Goal: Task Accomplishment & Management: Manage account settings

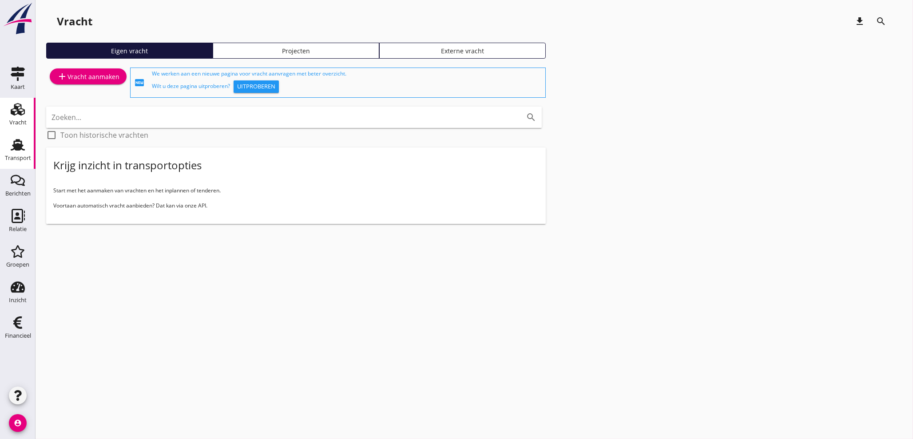
click at [28, 147] on div "Transport" at bounding box center [17, 145] width 21 height 14
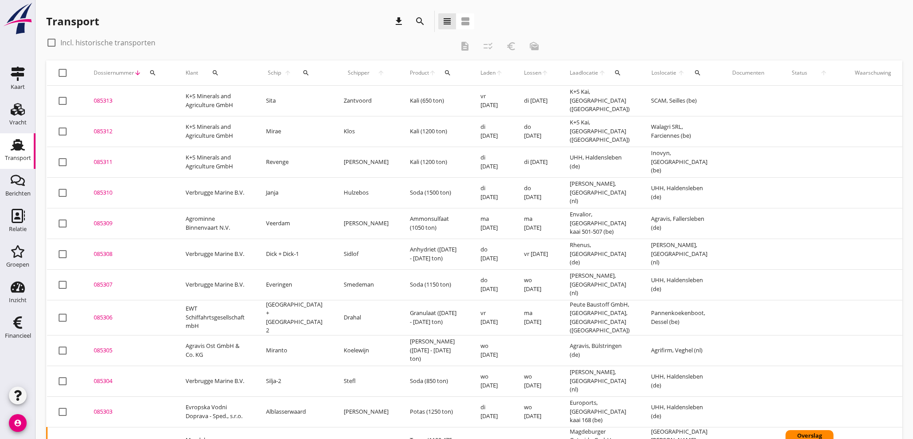
click at [303, 73] on icon "search" at bounding box center [306, 72] width 7 height 7
click at [307, 96] on input "Zoek op (scheeps)naam" at bounding box center [341, 99] width 92 height 14
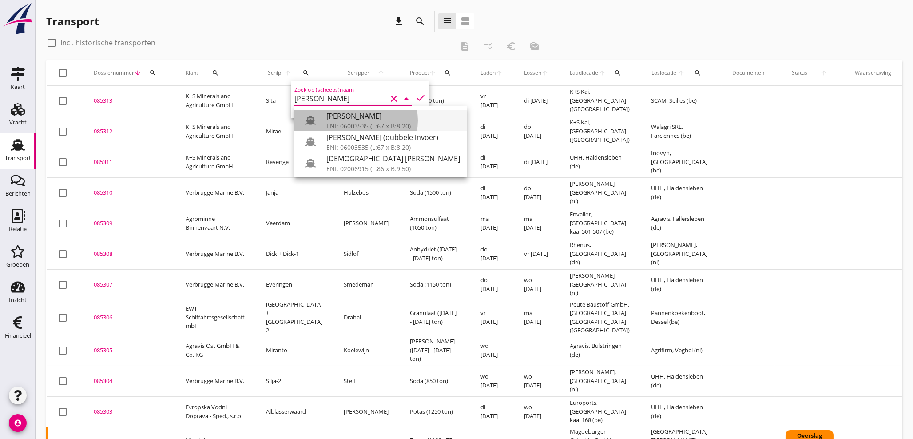
click at [354, 120] on div "[PERSON_NAME]" at bounding box center [394, 116] width 134 height 11
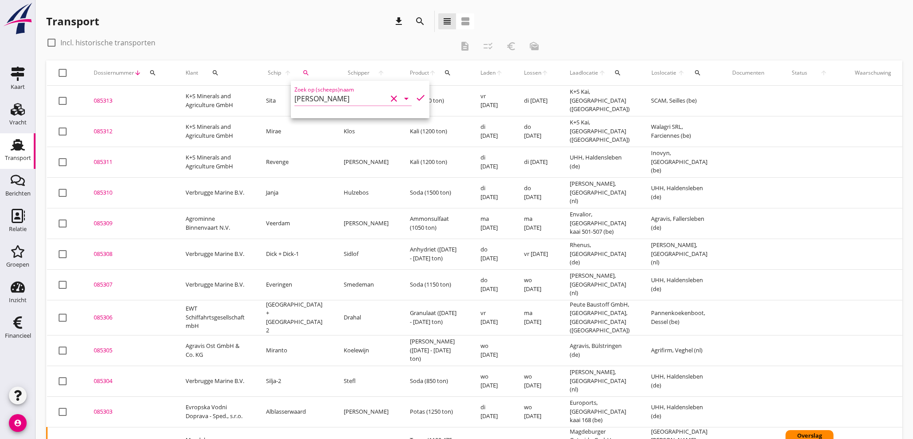
click at [415, 96] on icon "check" at bounding box center [420, 97] width 11 height 11
type input "[PERSON_NAME]"
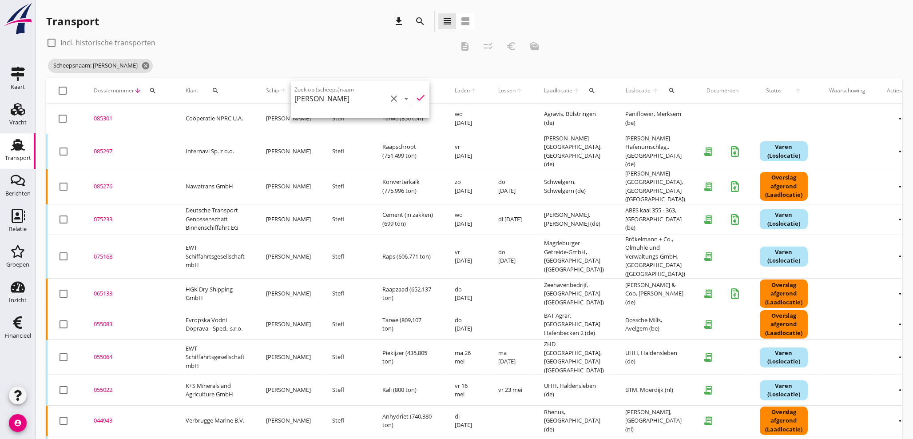
click at [416, 98] on icon "check" at bounding box center [420, 97] width 11 height 11
click at [305, 38] on div "check_box_outline_blank Incl. historische transporten" at bounding box center [249, 43] width 407 height 14
click at [104, 118] on div "085301" at bounding box center [129, 118] width 71 height 9
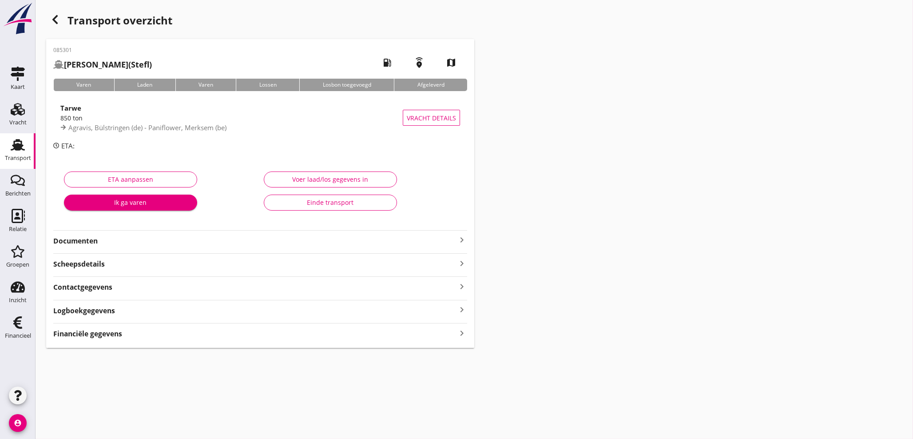
drag, startPoint x: 459, startPoint y: 331, endPoint x: 512, endPoint y: 329, distance: 53.4
click at [465, 331] on icon "keyboard_arrow_right" at bounding box center [462, 333] width 11 height 12
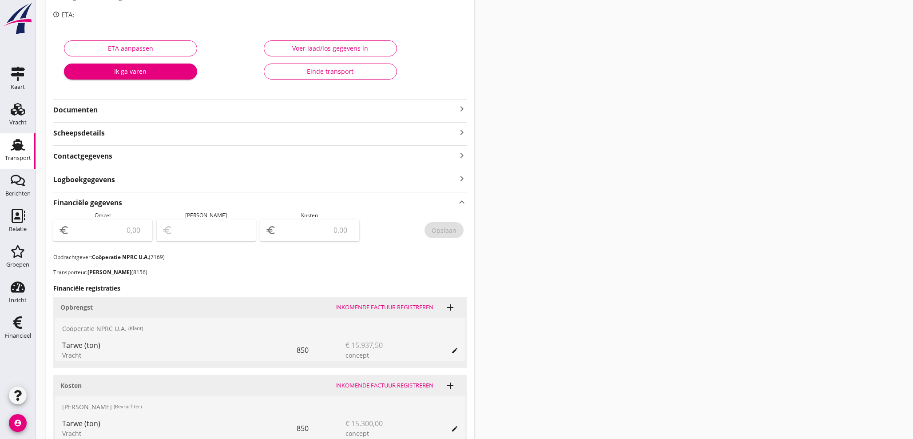
scroll to position [132, 0]
click at [317, 231] on input "number" at bounding box center [316, 230] width 76 height 14
type input "13178"
type input "13178.63"
click at [449, 233] on div "Opslaan" at bounding box center [444, 229] width 25 height 9
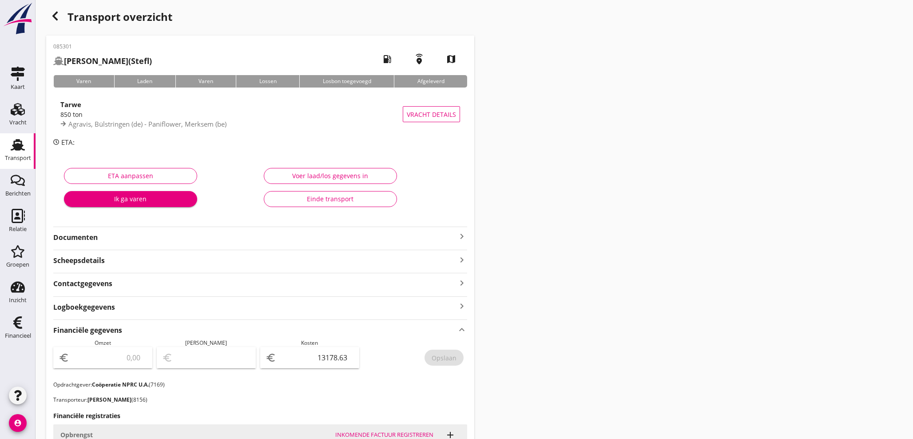
scroll to position [0, 0]
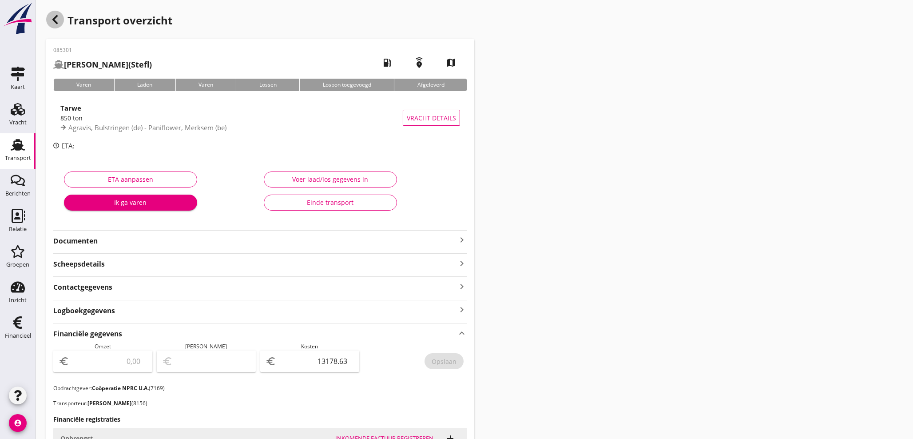
click at [53, 21] on icon "button" at bounding box center [55, 19] width 11 height 11
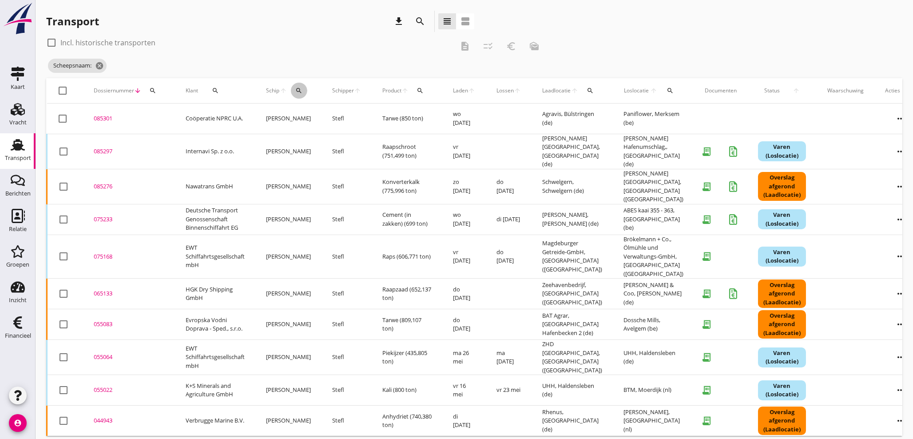
click at [298, 92] on icon "search" at bounding box center [298, 90] width 7 height 7
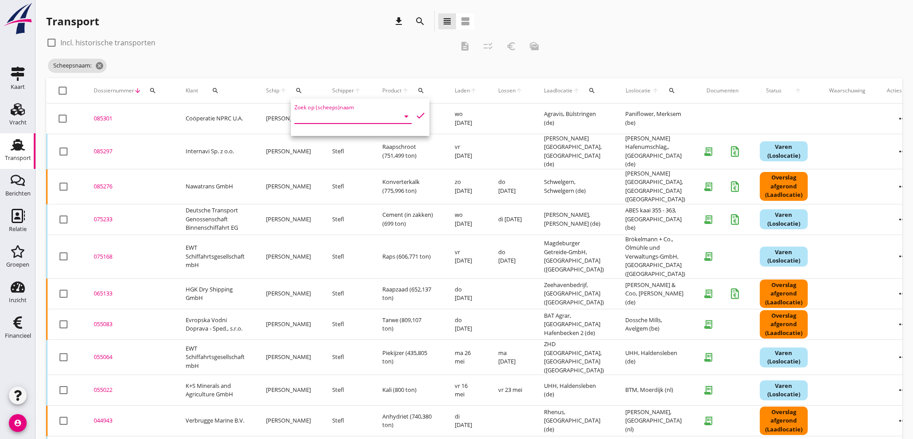
click at [306, 118] on input "Zoek op (scheeps)naam" at bounding box center [341, 116] width 92 height 14
click at [362, 144] on div "ENI: 02318624 (L:84.62 x B:8.20)" at bounding box center [373, 143] width 93 height 9
click at [415, 118] on icon "check" at bounding box center [420, 115] width 11 height 11
type input "Nikita"
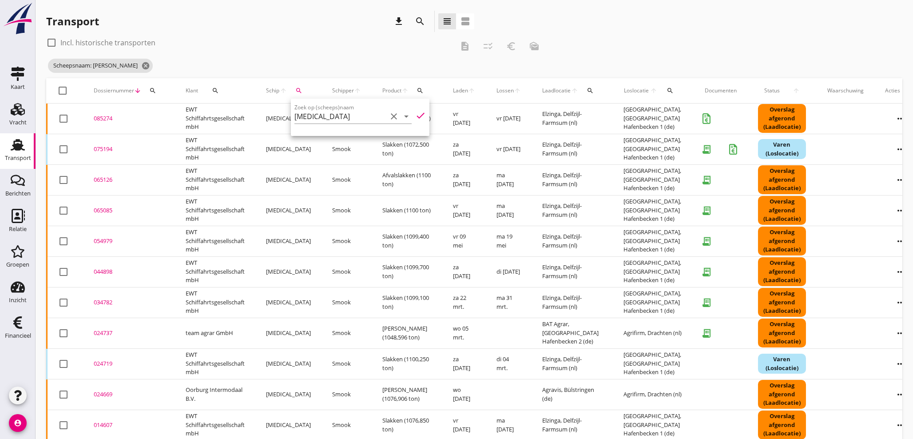
click at [348, 45] on div "check_box_outline_blank Incl. historische transporten" at bounding box center [249, 43] width 407 height 14
drag, startPoint x: 100, startPoint y: 118, endPoint x: 393, endPoint y: 92, distance: 294.5
click at [104, 118] on div "085274" at bounding box center [129, 118] width 71 height 9
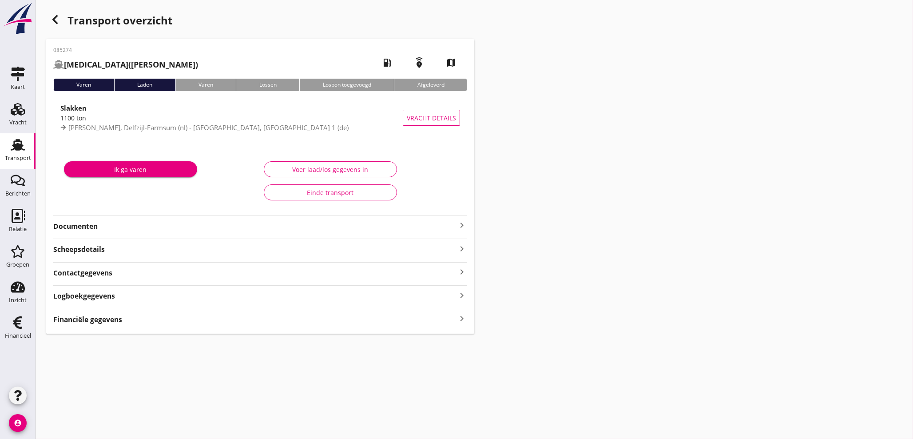
click at [462, 318] on icon "keyboard_arrow_right" at bounding box center [462, 319] width 11 height 12
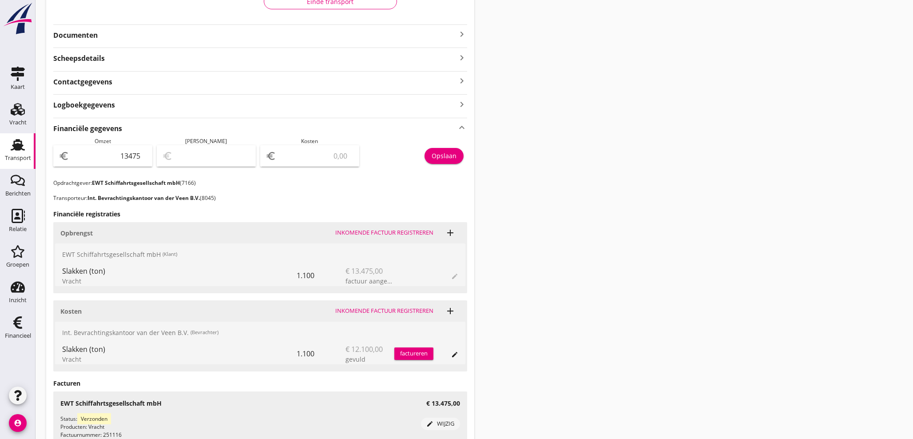
scroll to position [197, 0]
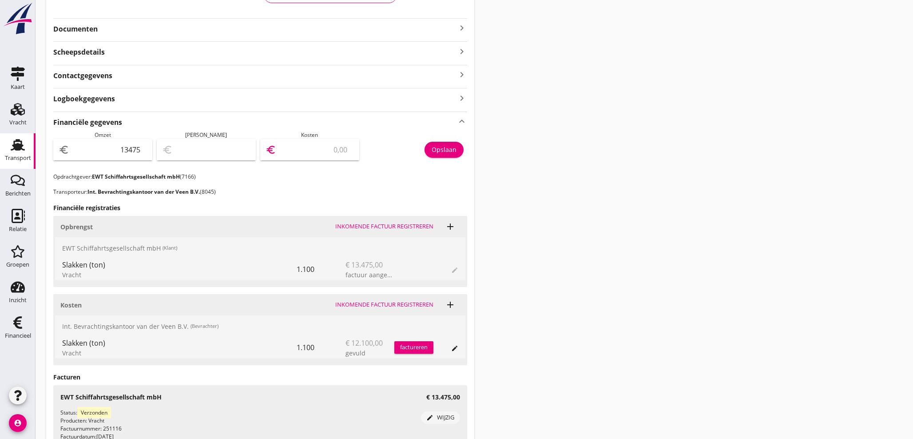
click at [311, 150] on input "number" at bounding box center [316, 150] width 76 height 14
type input "13474.00"
type input "1"
type input "13463.00"
type input "12"
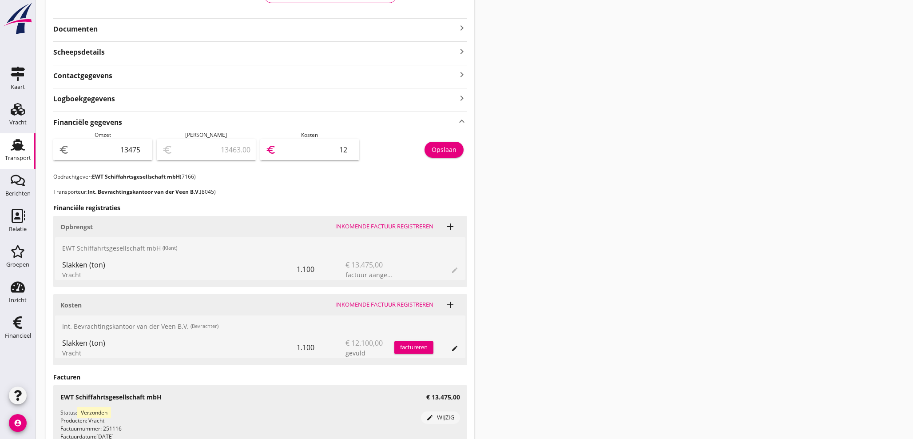
type input "13354.00"
type input "121"
type input "12265.00"
type input "1210"
type input "1375.00"
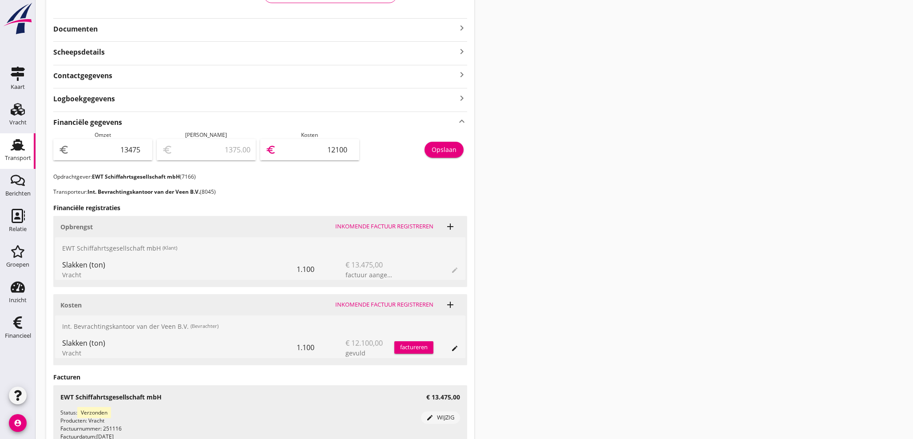
type input "12100"
click at [450, 145] on div "Opslaan" at bounding box center [444, 149] width 25 height 9
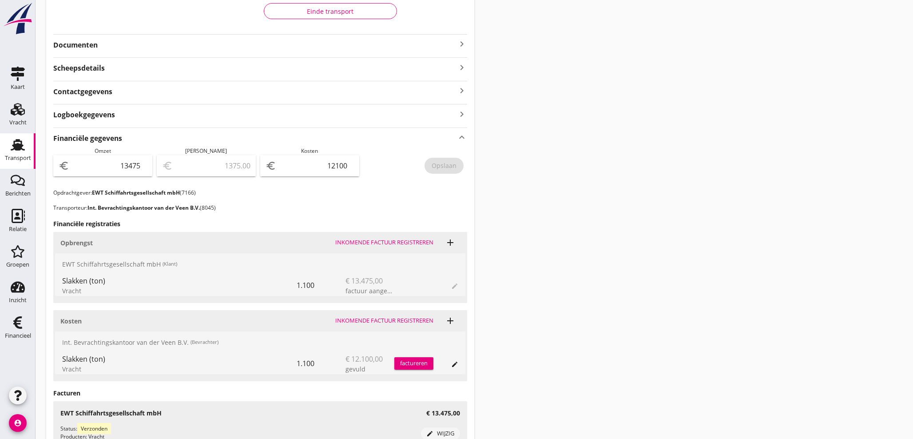
scroll to position [181, 0]
click at [461, 47] on icon "keyboard_arrow_right" at bounding box center [462, 44] width 11 height 11
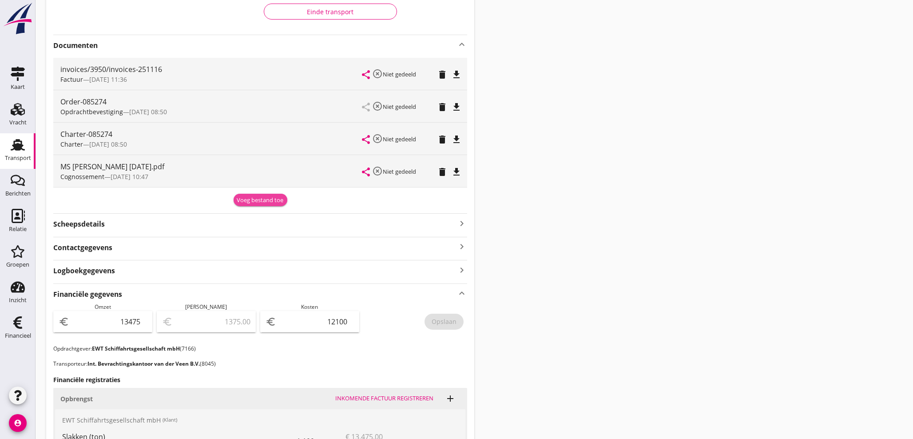
click at [270, 203] on div "Voeg bestand toe" at bounding box center [260, 200] width 47 height 9
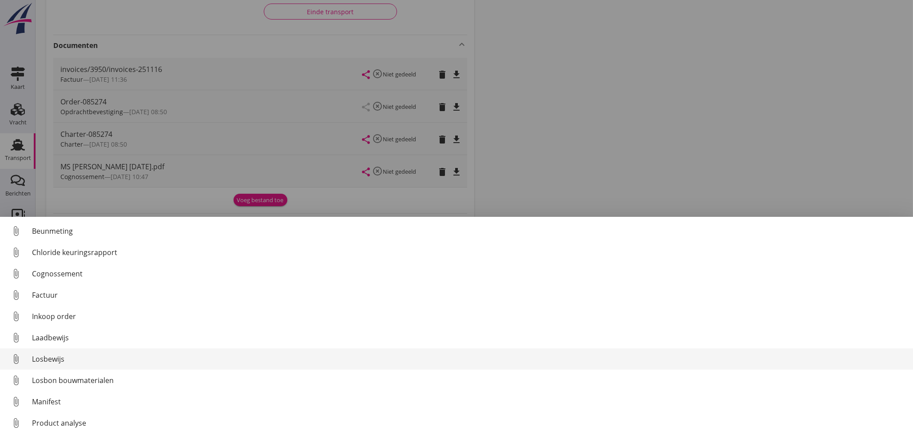
click at [49, 359] on div "Losbewijs" at bounding box center [469, 359] width 874 height 11
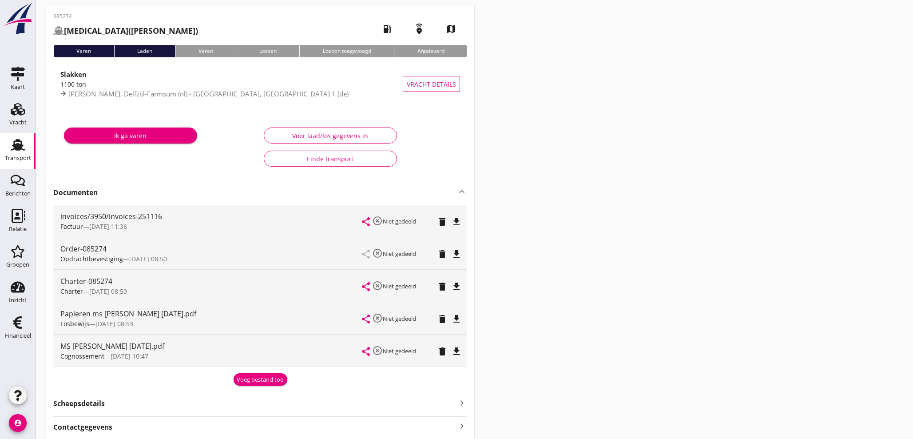
scroll to position [0, 0]
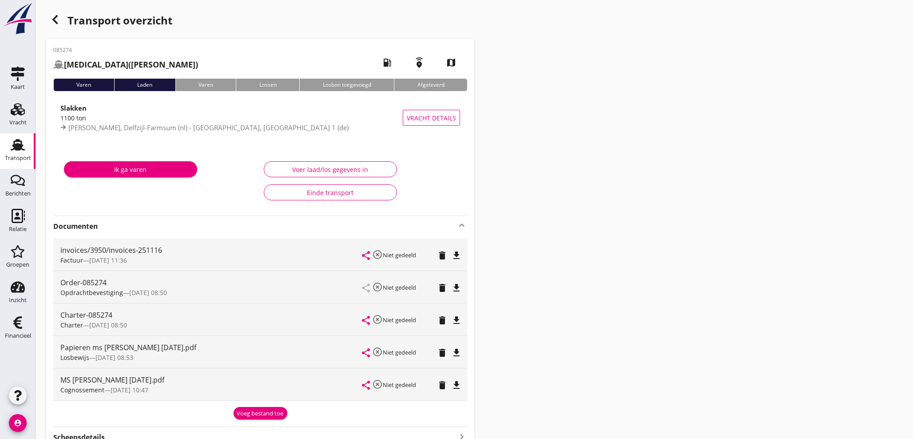
click at [21, 147] on use at bounding box center [18, 145] width 14 height 12
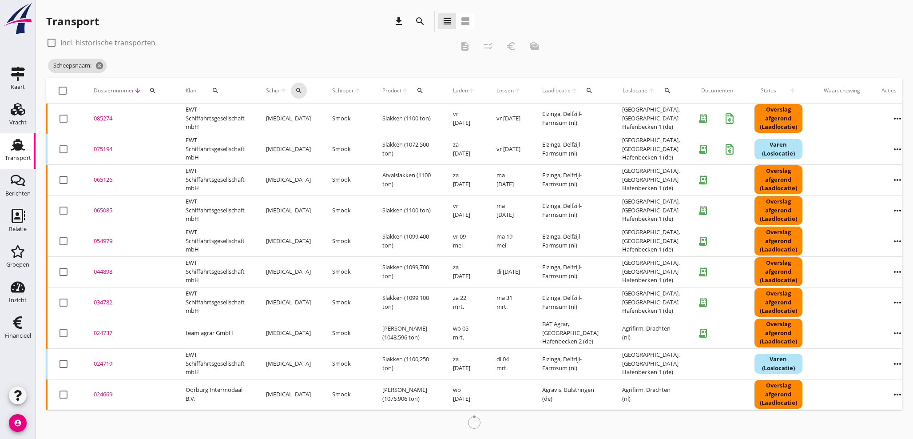
click at [303, 89] on div "search" at bounding box center [299, 90] width 16 height 7
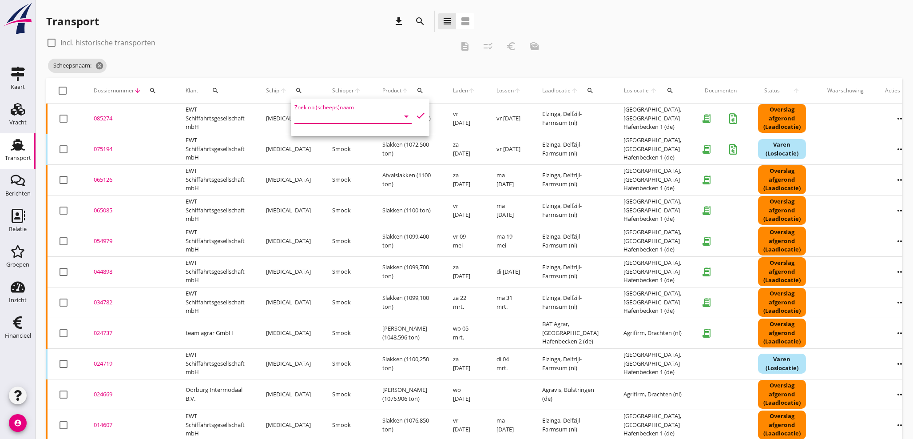
drag, startPoint x: 308, startPoint y: 118, endPoint x: 306, endPoint y: 89, distance: 28.5
click at [310, 116] on input "Zoek op (scheeps)naam" at bounding box center [341, 116] width 92 height 14
click at [345, 142] on div "ENI: 02327354 (L:84.65 x B:9.50)" at bounding box center [373, 143] width 93 height 9
click at [415, 118] on icon "check" at bounding box center [420, 115] width 11 height 11
type input "Yukon"
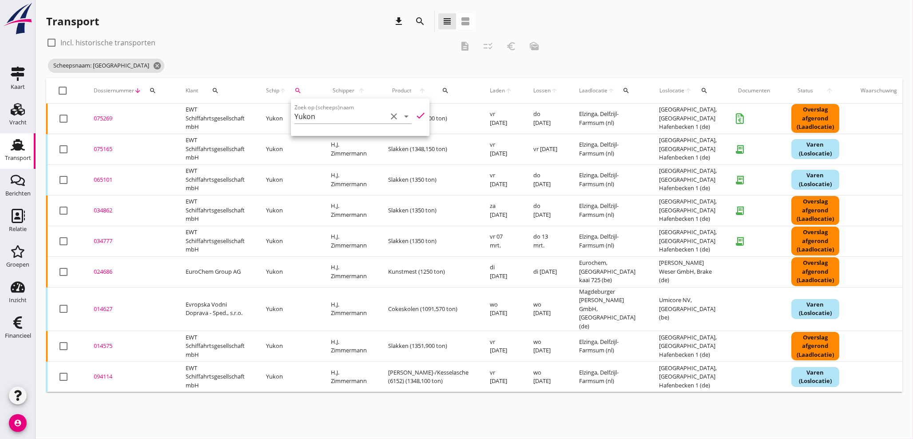
click at [102, 119] on div "075269" at bounding box center [129, 118] width 71 height 9
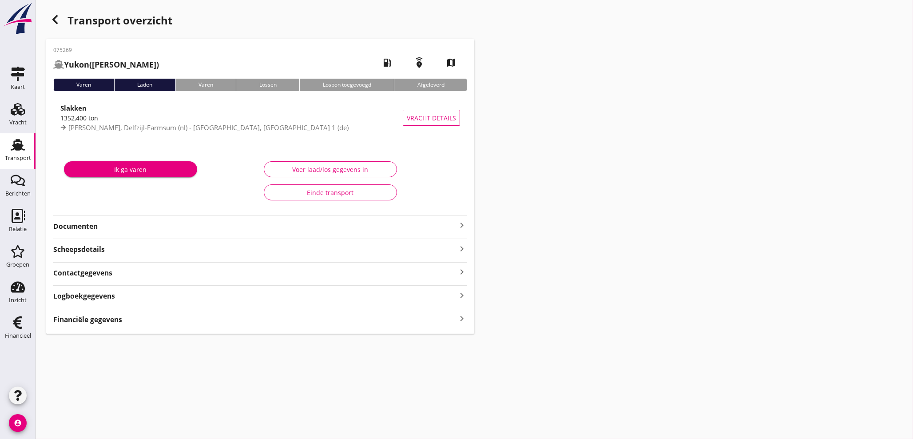
click at [463, 318] on icon "keyboard_arrow_right" at bounding box center [462, 319] width 11 height 12
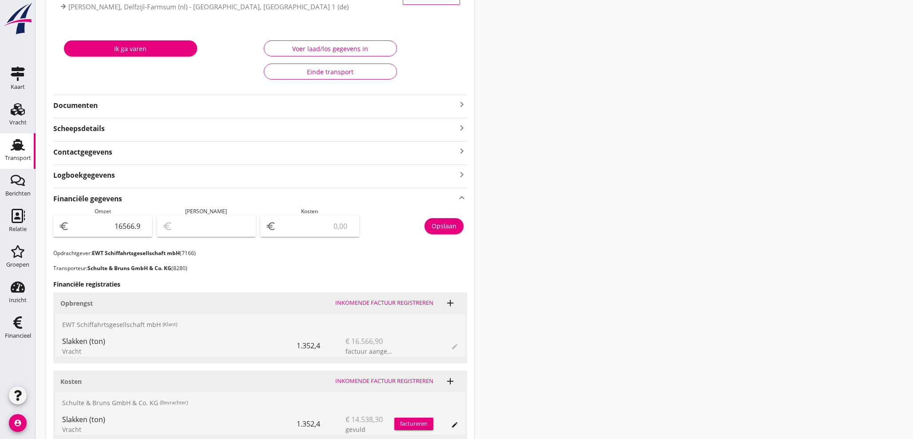
scroll to position [132, 0]
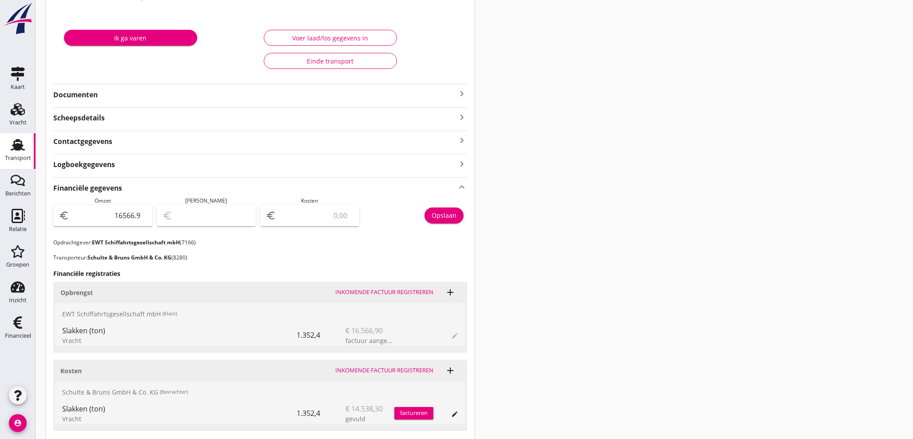
click at [462, 94] on icon "keyboard_arrow_right" at bounding box center [462, 93] width 11 height 11
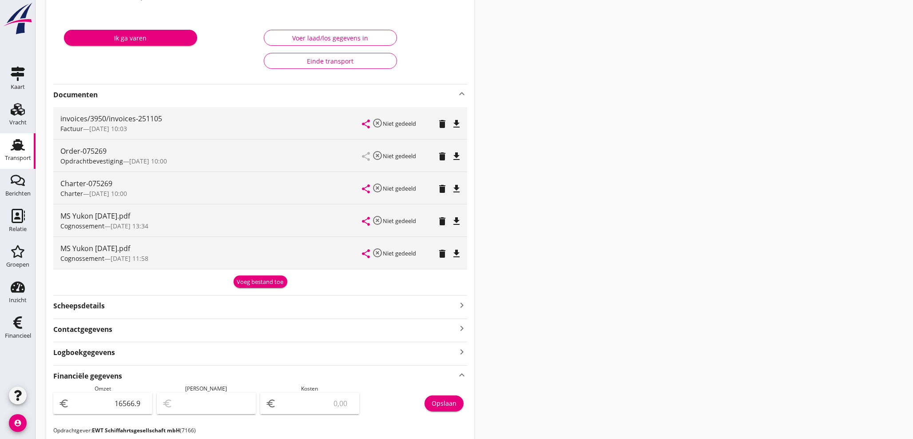
click at [256, 284] on div "Voeg bestand toe" at bounding box center [260, 282] width 47 height 9
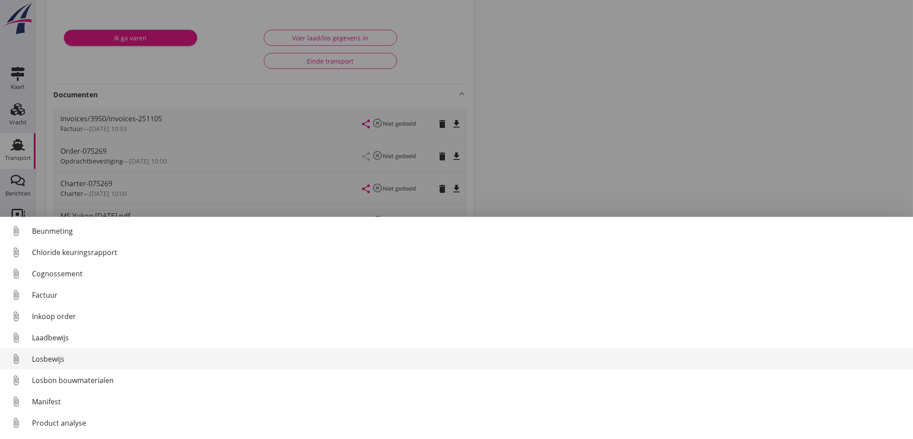
click at [52, 359] on div "Losbewijs" at bounding box center [469, 359] width 874 height 11
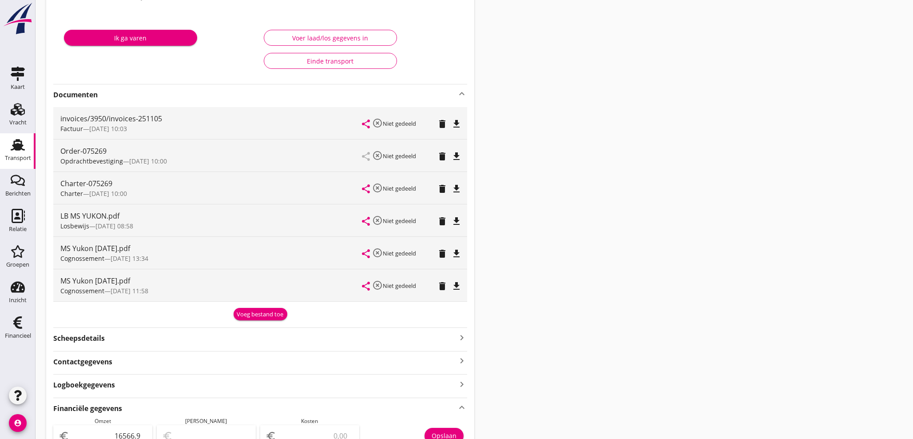
click at [459, 219] on icon "file_download" at bounding box center [456, 221] width 11 height 11
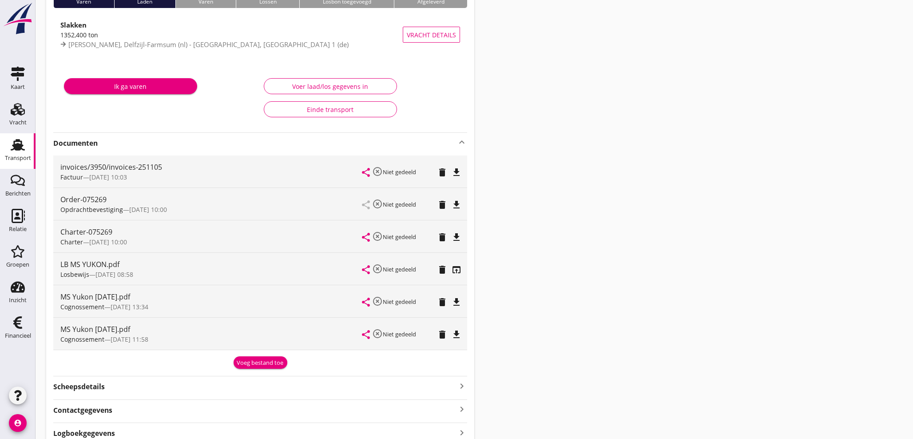
scroll to position [82, 0]
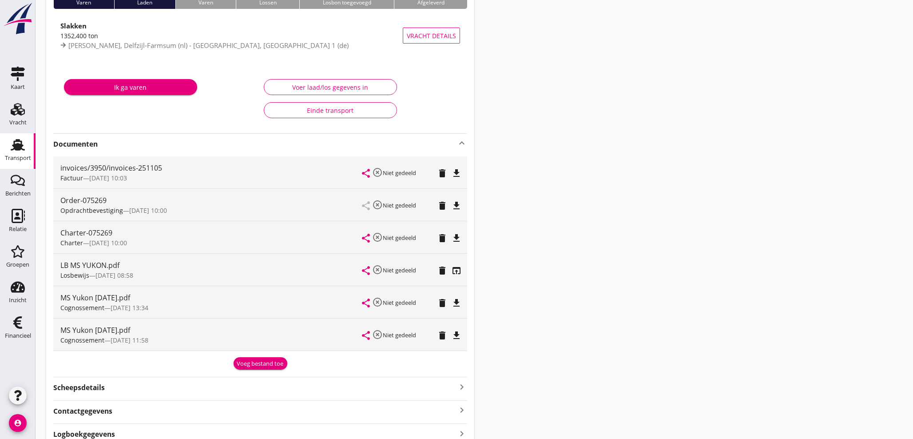
click at [15, 146] on use at bounding box center [18, 145] width 14 height 12
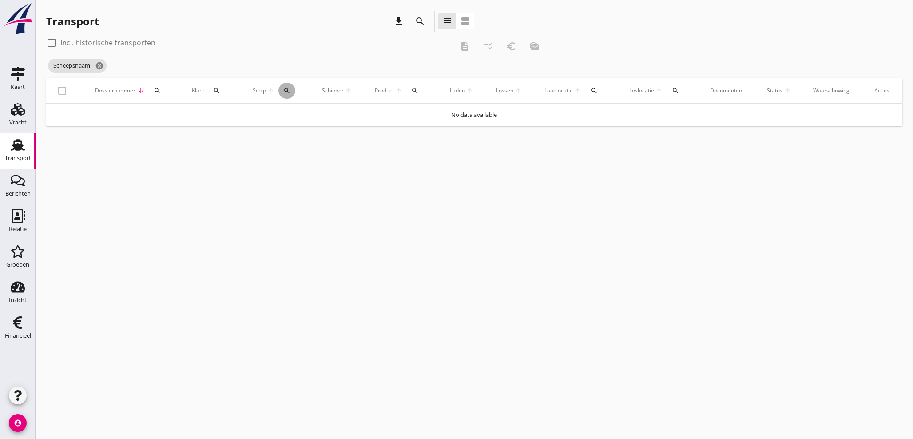
drag, startPoint x: 291, startPoint y: 91, endPoint x: 295, endPoint y: 112, distance: 20.9
click at [291, 94] on button "search" at bounding box center [287, 91] width 17 height 16
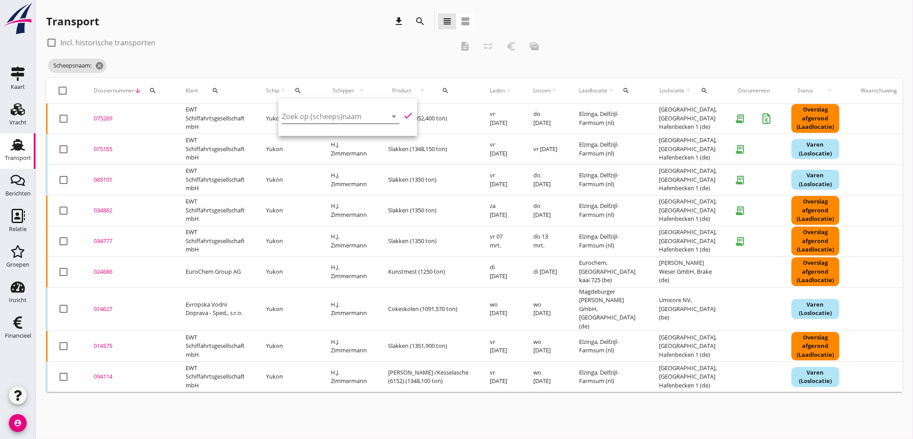
click at [297, 111] on input "Zoek op (scheeps)naam" at bounding box center [328, 116] width 92 height 14
click at [334, 141] on div "ENI: 08451019 (L:71.5 x B:9.30)" at bounding box center [359, 143] width 90 height 9
click at [403, 112] on icon "check" at bounding box center [408, 115] width 11 height 11
type input "Silja-2"
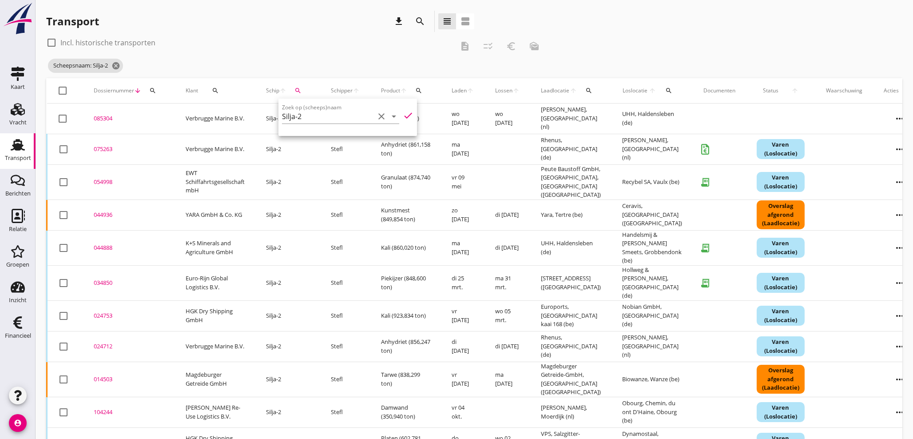
click at [303, 59] on div "Scheepsnaam: Silja-2 cancel" at bounding box center [296, 66] width 500 height 18
click at [101, 148] on div "075263" at bounding box center [129, 149] width 71 height 9
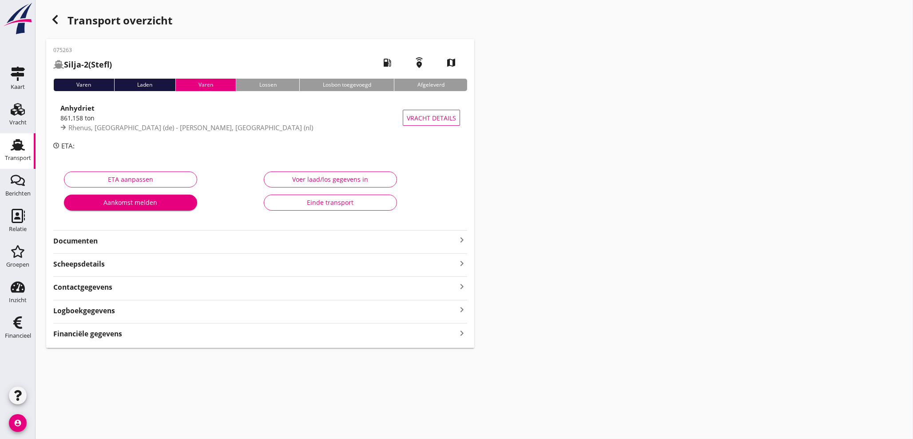
click at [460, 335] on icon "keyboard_arrow_right" at bounding box center [462, 333] width 11 height 12
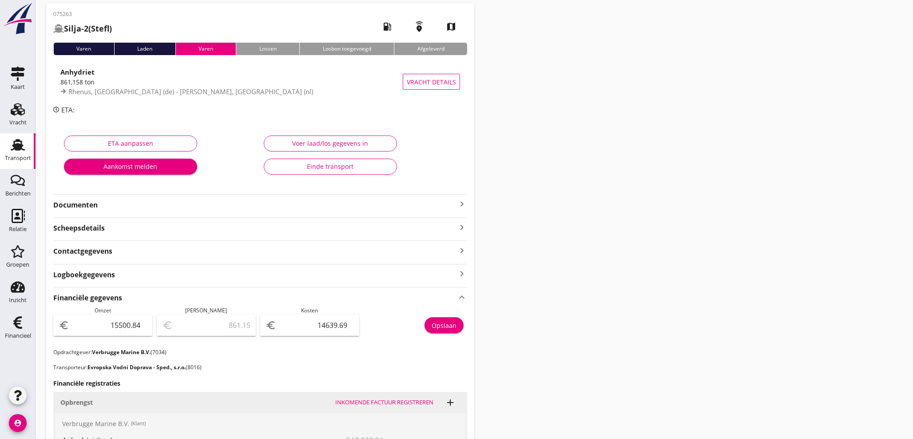
scroll to position [33, 0]
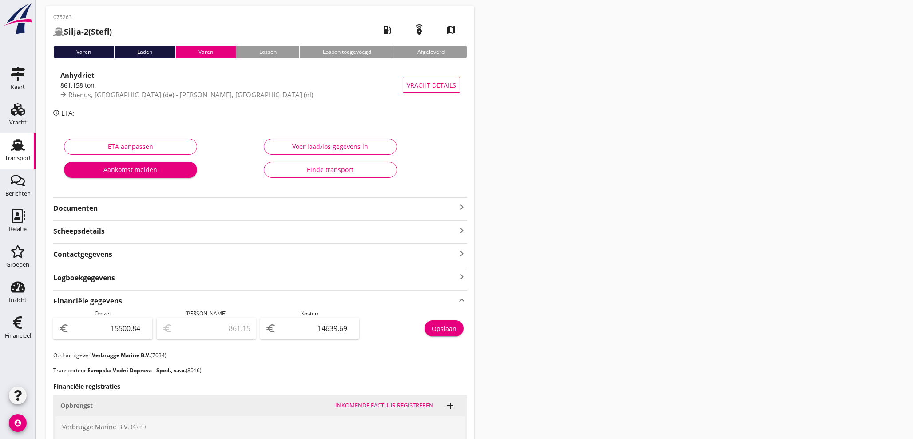
click at [461, 205] on icon "keyboard_arrow_right" at bounding box center [462, 207] width 11 height 11
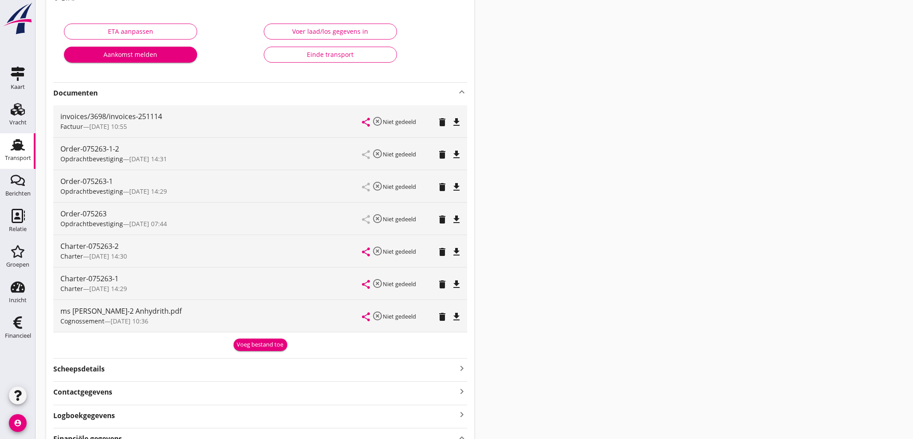
scroll to position [164, 0]
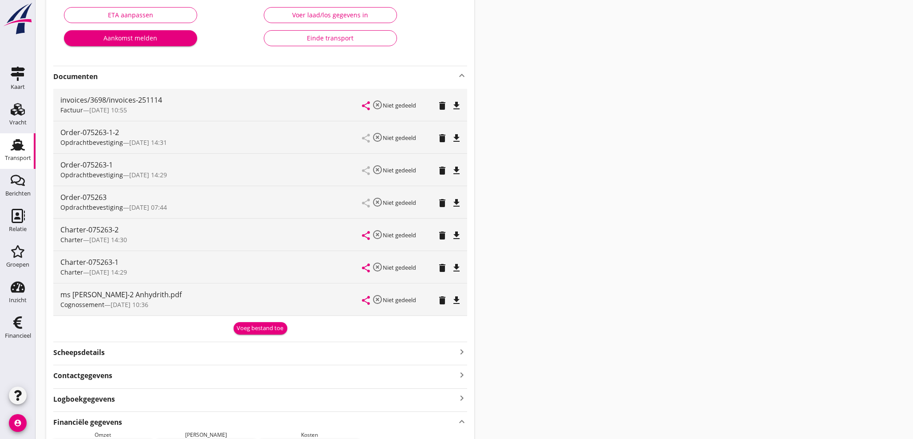
click at [264, 327] on div "Voeg bestand toe" at bounding box center [260, 328] width 47 height 9
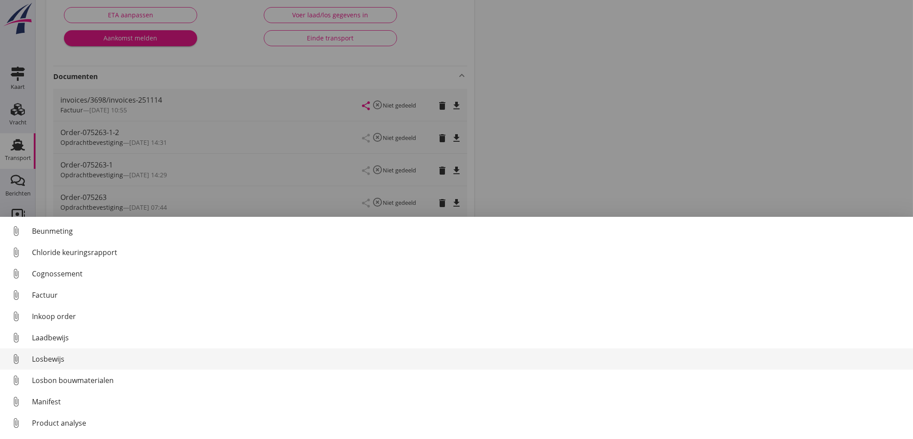
click at [50, 358] on div "Losbewijs" at bounding box center [469, 359] width 874 height 11
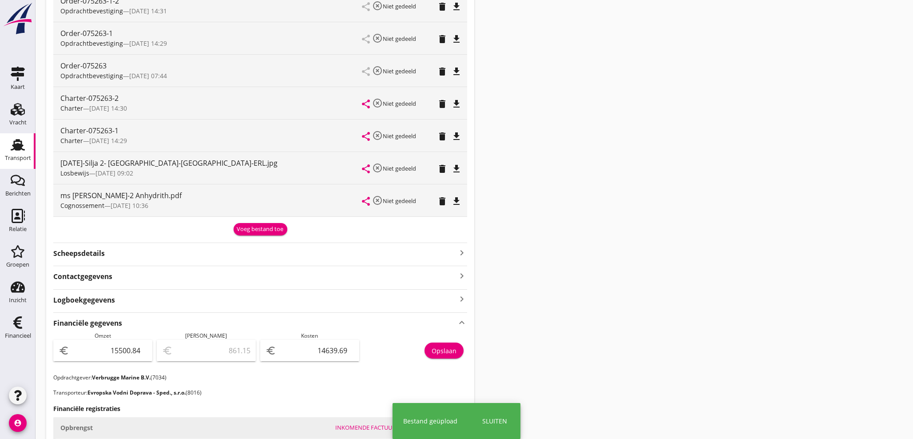
scroll to position [288, 0]
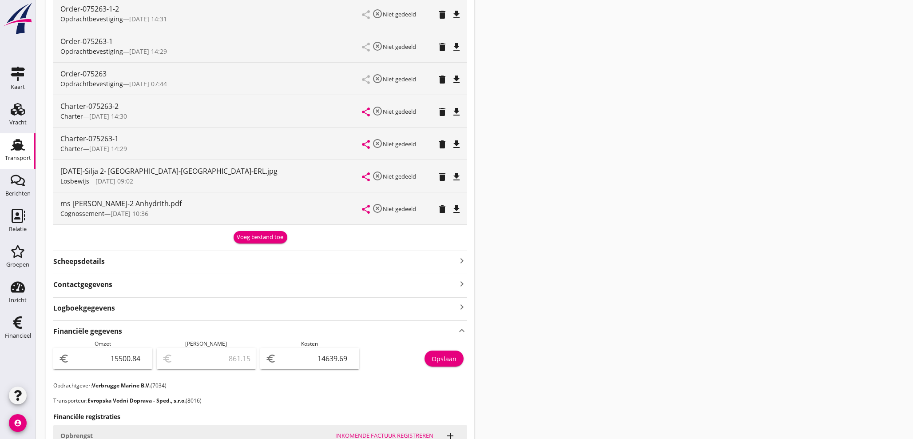
click at [23, 423] on icon "account_circle" at bounding box center [18, 423] width 18 height 18
click at [58, 417] on div "Uitloggen" at bounding box center [67, 419] width 38 height 11
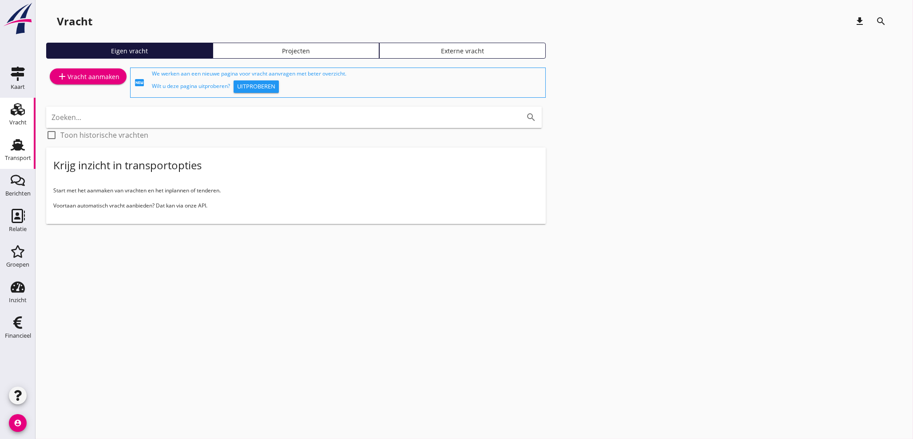
click at [16, 157] on div "Transport" at bounding box center [18, 158] width 26 height 6
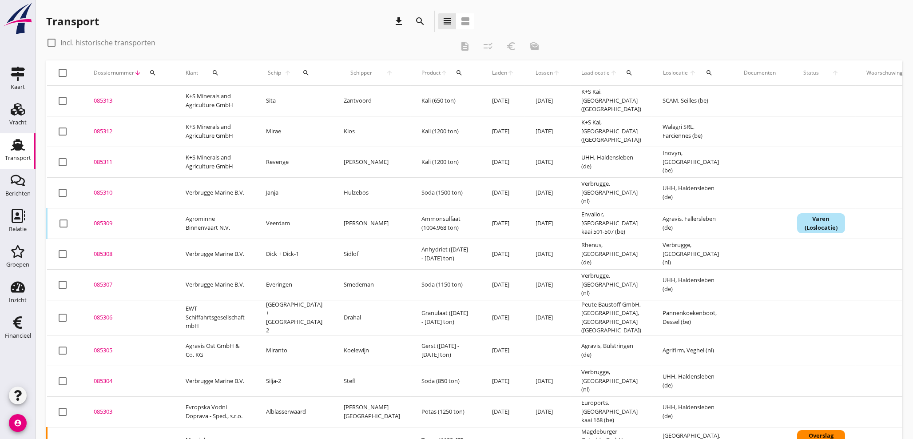
click at [303, 72] on icon "search" at bounding box center [306, 72] width 7 height 7
click at [313, 100] on input "Zoek op (scheeps)naam" at bounding box center [341, 99] width 92 height 14
drag, startPoint x: 317, startPoint y: 116, endPoint x: 342, endPoint y: 121, distance: 25.5
click at [321, 118] on div at bounding box center [314, 121] width 25 height 18
click at [415, 100] on icon "check" at bounding box center [420, 97] width 11 height 11
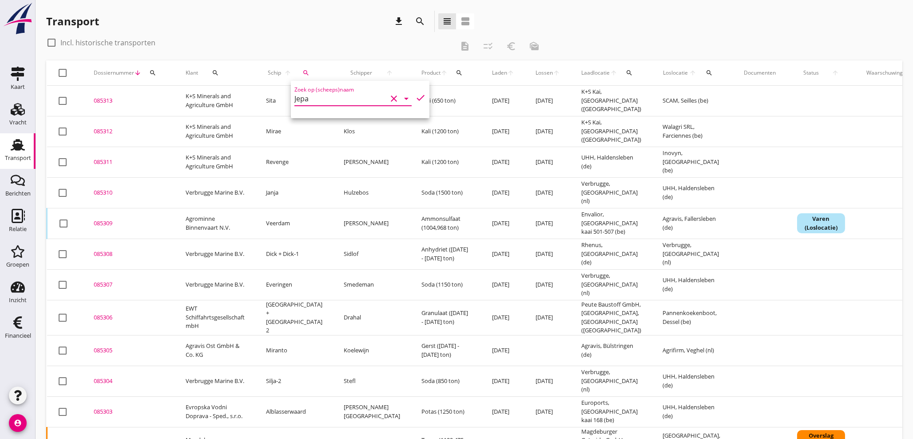
type input "Jepa"
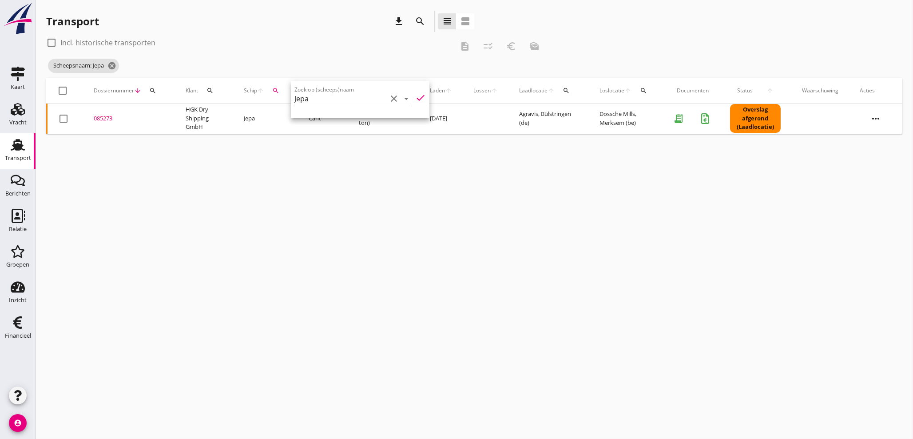
click at [283, 237] on div "cancel You are impersonating another user. Transport download search view_headl…" at bounding box center [475, 219] width 878 height 439
click at [22, 149] on use at bounding box center [18, 145] width 14 height 12
click at [149, 88] on icon "search" at bounding box center [152, 90] width 7 height 7
click at [114, 64] on icon "cancel" at bounding box center [112, 65] width 9 height 9
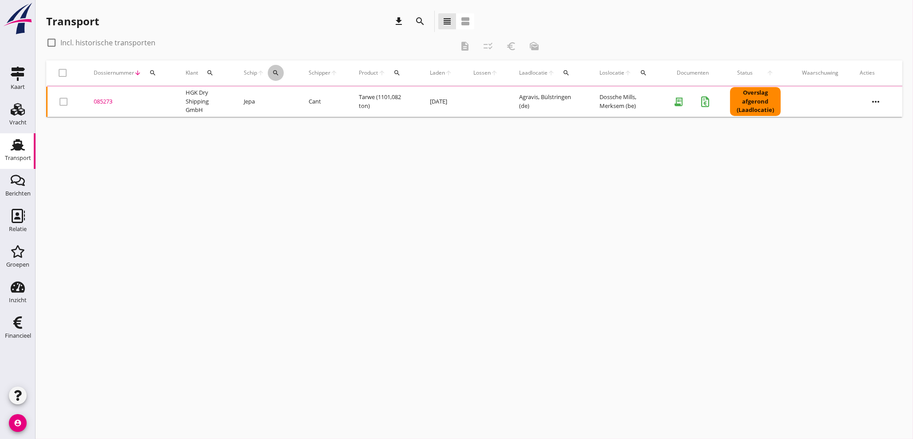
click at [273, 72] on icon "search" at bounding box center [275, 72] width 7 height 7
click at [299, 99] on input "Zoek op (scheeps)naam" at bounding box center [317, 99] width 92 height 14
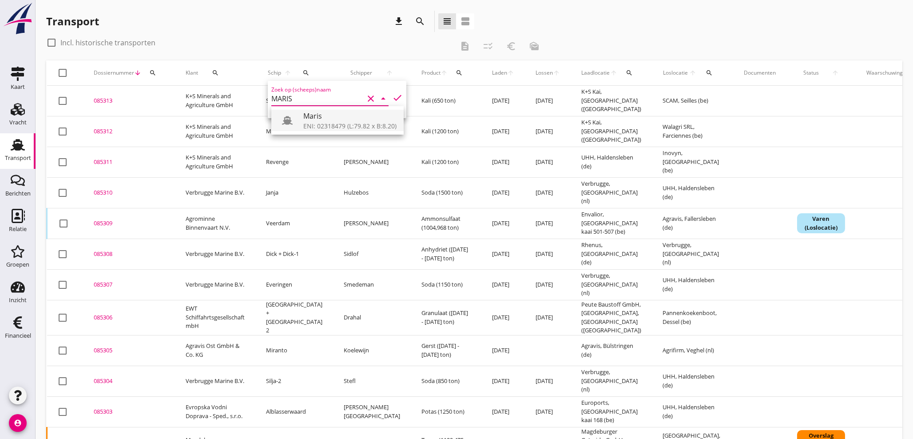
click at [338, 122] on div "ENI: 02318479 (L:79.82 x B:8.20)" at bounding box center [349, 125] width 93 height 9
click at [393, 96] on icon "check" at bounding box center [397, 97] width 11 height 11
type input "Maris"
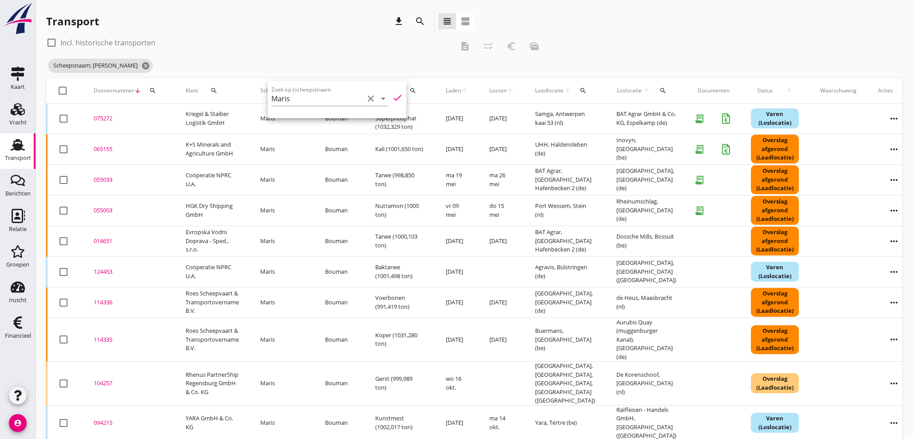
click at [104, 117] on div "075272" at bounding box center [129, 118] width 71 height 9
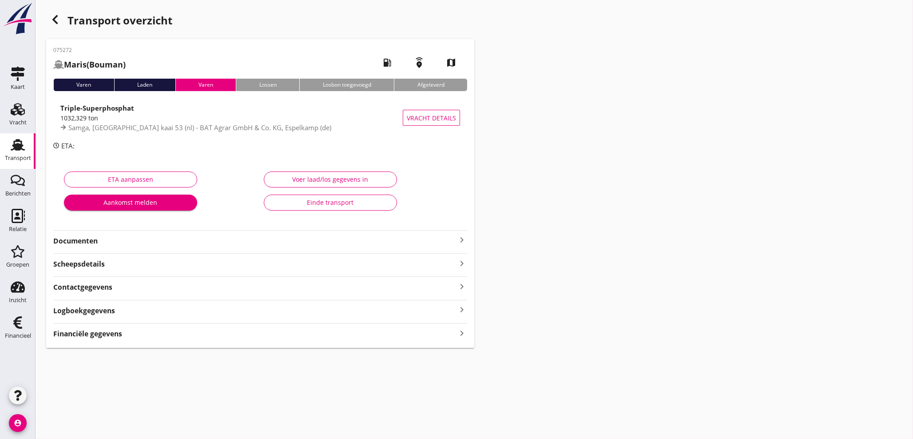
click at [462, 239] on icon "keyboard_arrow_right" at bounding box center [462, 240] width 11 height 11
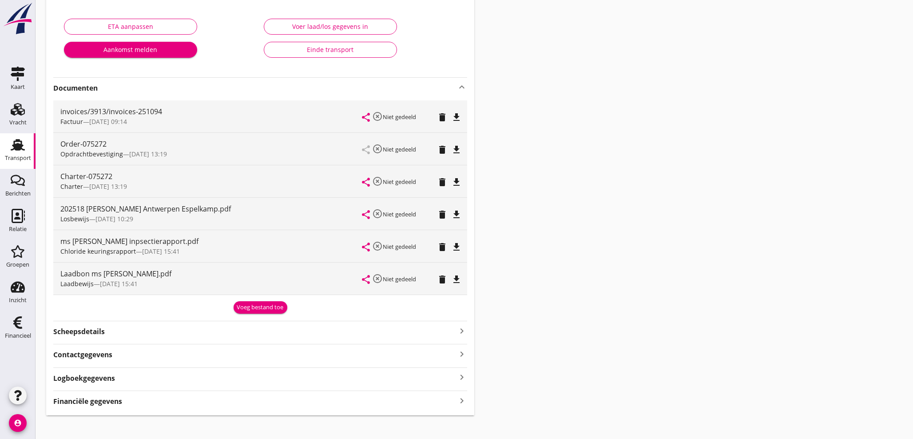
scroll to position [161, 0]
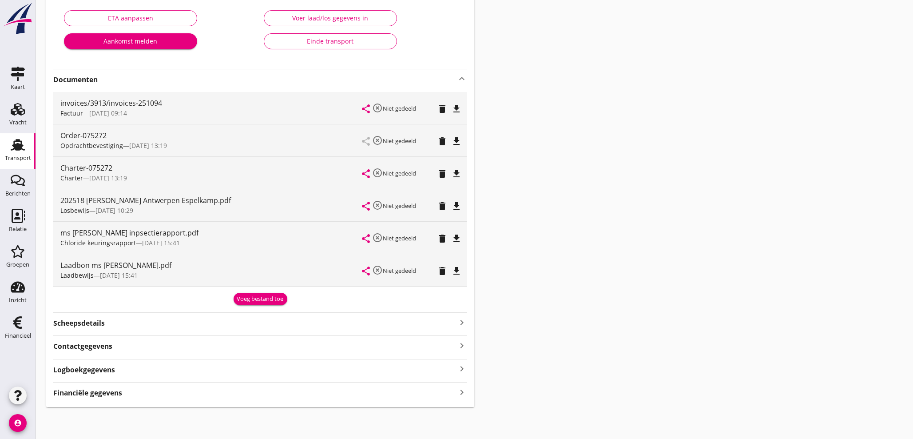
click at [460, 393] on icon "keyboard_arrow_right" at bounding box center [462, 392] width 11 height 12
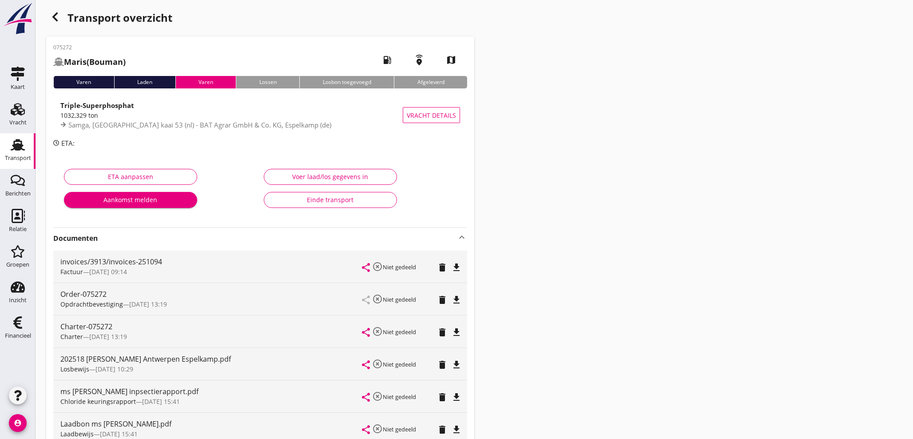
scroll to position [0, 0]
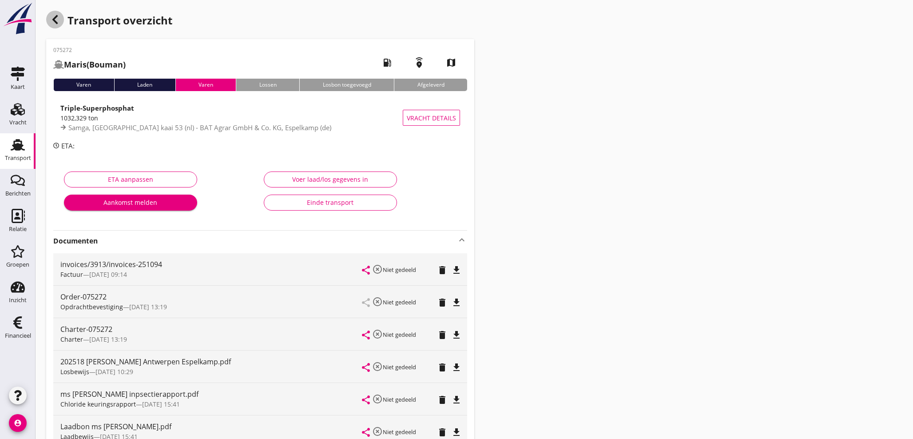
click at [53, 23] on icon "button" at bounding box center [55, 19] width 11 height 11
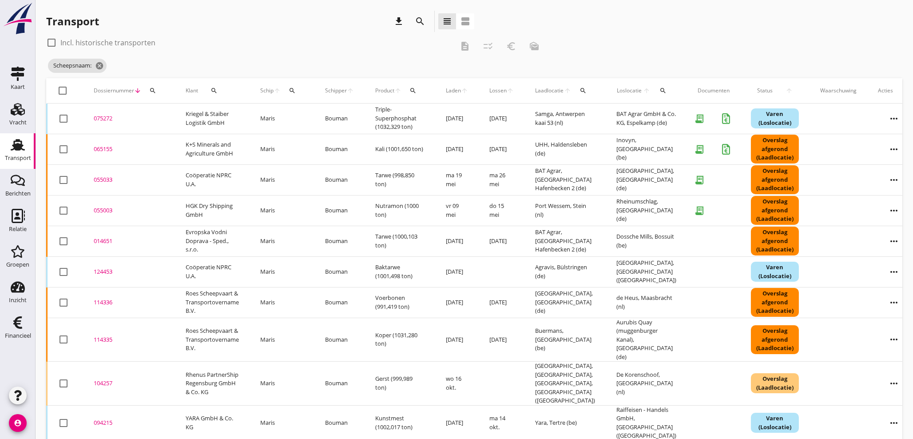
click at [290, 92] on icon "search" at bounding box center [292, 90] width 7 height 7
click at [305, 122] on input "Zoek op (scheeps)naam" at bounding box center [334, 116] width 92 height 14
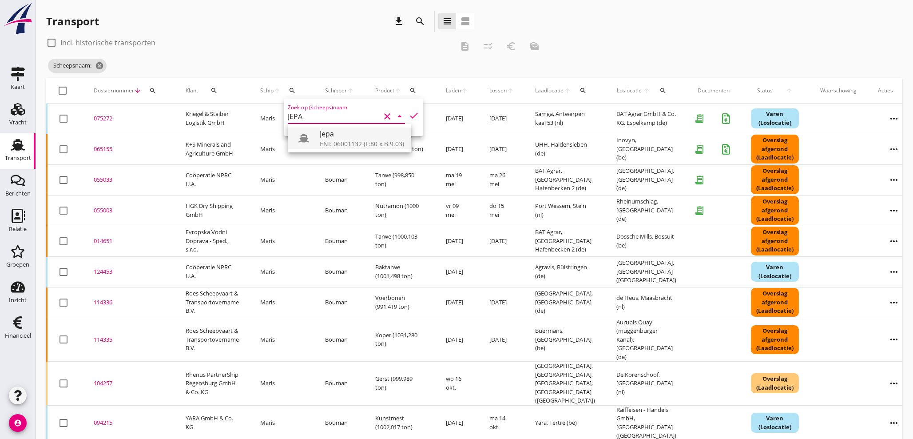
click at [327, 146] on div "ENI: 06001132 (L:80 x B:9.03)" at bounding box center [362, 143] width 84 height 9
click at [331, 141] on div "ENI: 06001132 (L:80 x B:9.03)" at bounding box center [362, 143] width 84 height 9
click at [409, 116] on icon "check" at bounding box center [414, 115] width 11 height 11
type input "Jepa"
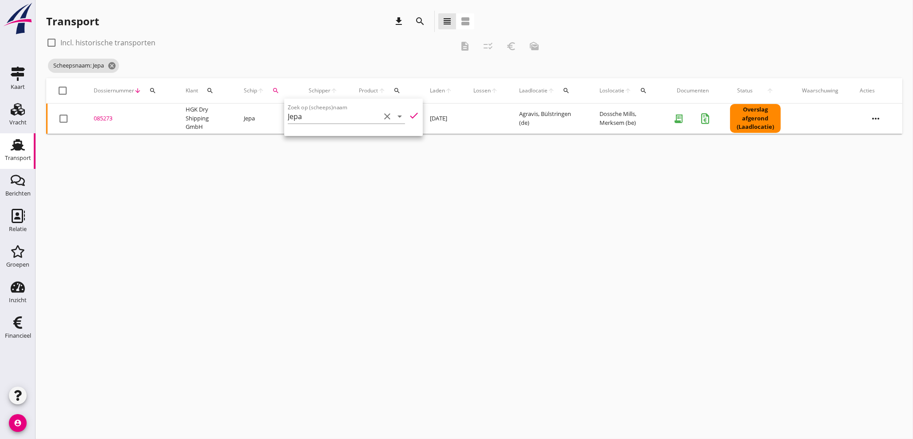
click at [100, 120] on div "085273" at bounding box center [129, 118] width 71 height 9
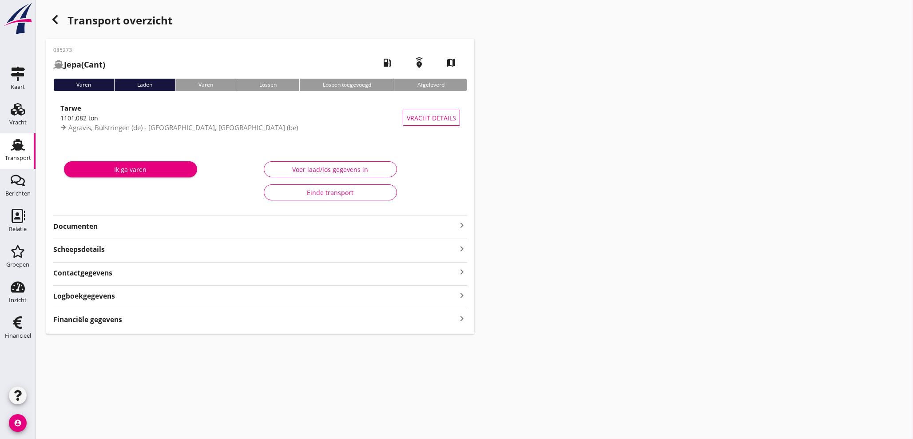
click at [463, 224] on icon "keyboard_arrow_right" at bounding box center [462, 225] width 11 height 11
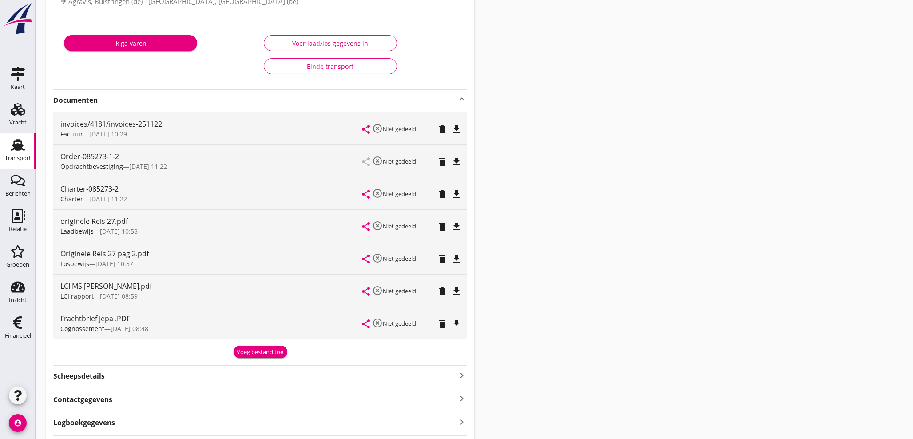
scroll to position [132, 0]
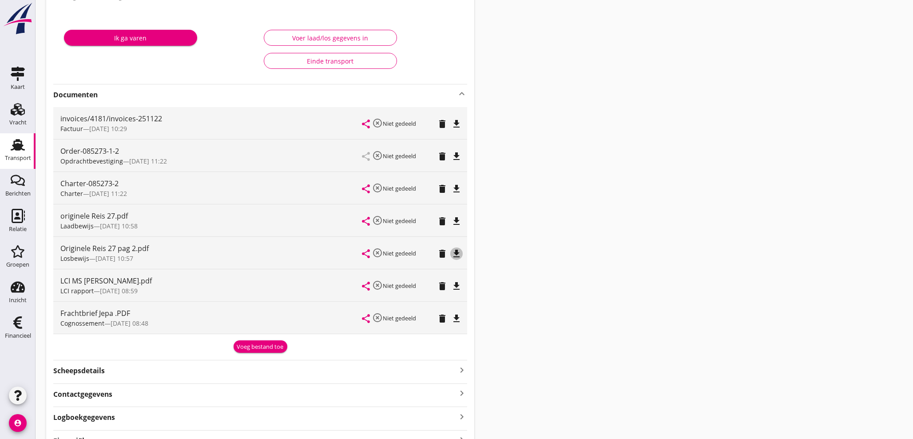
click at [453, 254] on icon "file_download" at bounding box center [456, 253] width 11 height 11
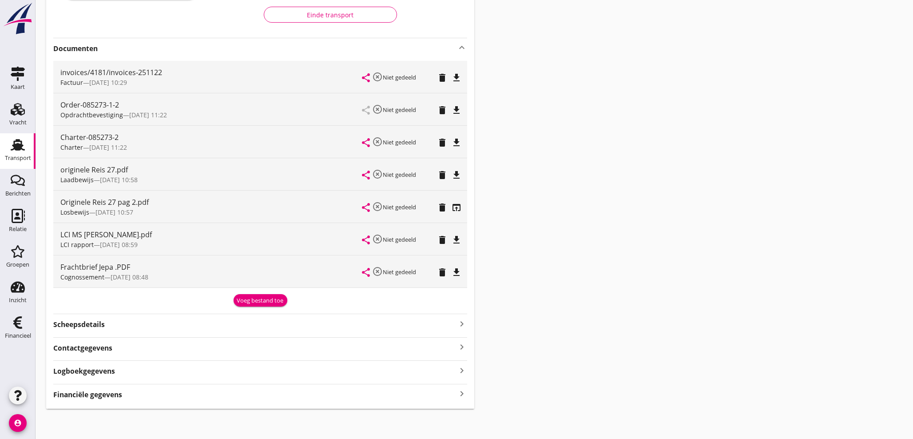
scroll to position [179, 0]
drag, startPoint x: 460, startPoint y: 391, endPoint x: 501, endPoint y: 387, distance: 41.0
click at [460, 391] on icon "keyboard_arrow_right" at bounding box center [462, 392] width 11 height 12
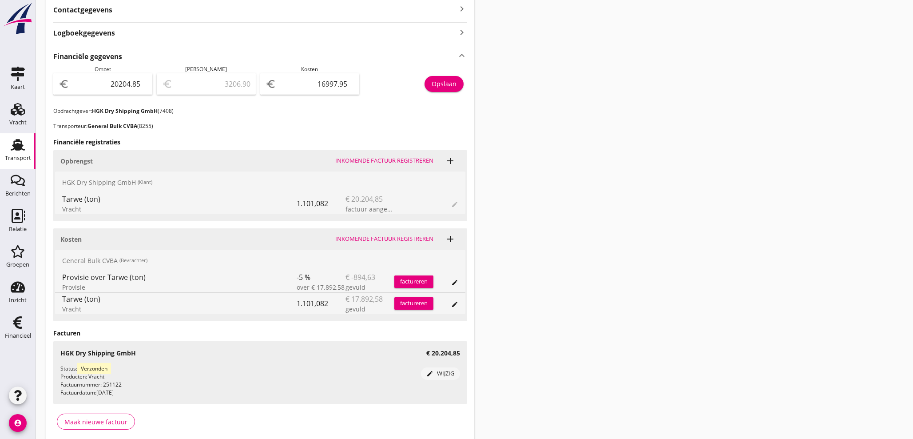
scroll to position [554, 0]
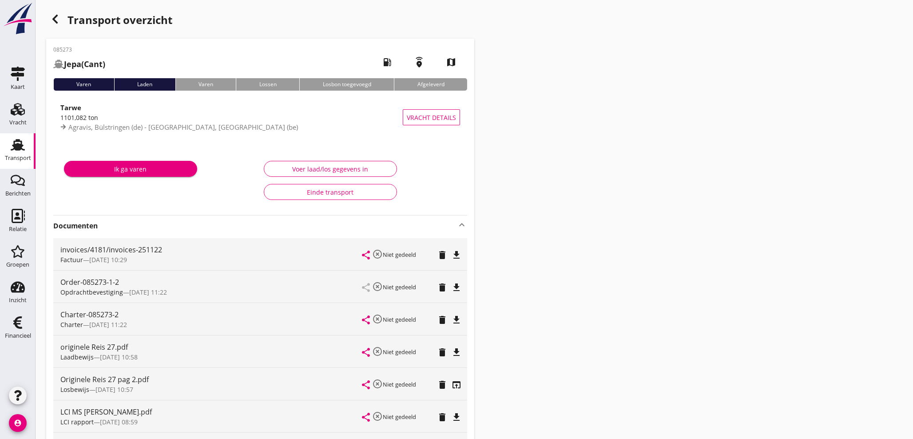
scroll to position [0, 0]
click at [53, 14] on icon "button" at bounding box center [55, 19] width 11 height 11
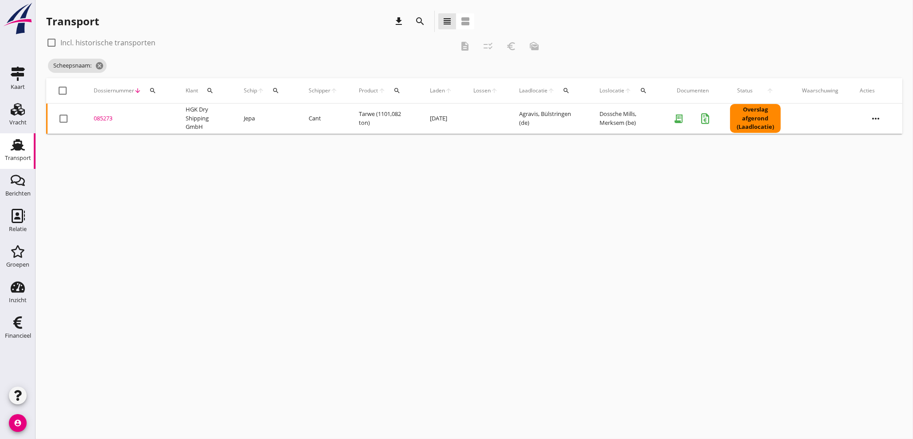
click at [276, 89] on icon "search" at bounding box center [275, 90] width 7 height 7
drag, startPoint x: 281, startPoint y: 116, endPoint x: 286, endPoint y: 117, distance: 5.4
click at [283, 116] on input "Zoek op (scheeps)naam" at bounding box center [317, 116] width 92 height 14
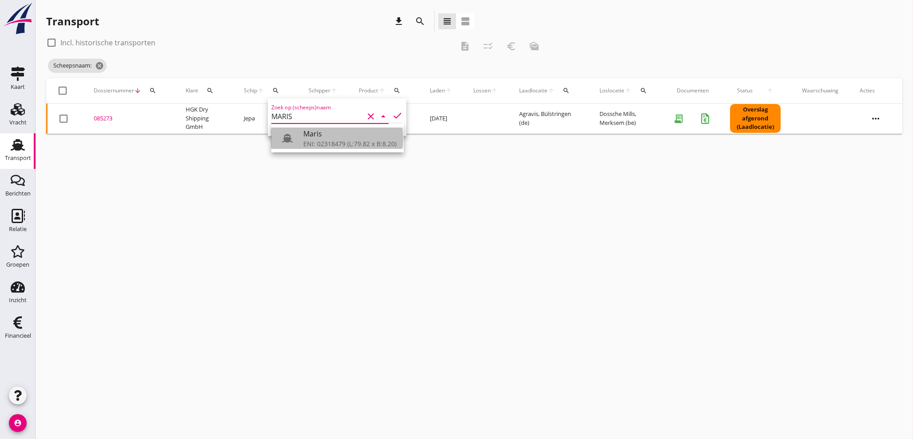
click at [301, 138] on div at bounding box center [291, 138] width 25 height 18
click at [392, 116] on icon "check" at bounding box center [397, 115] width 11 height 11
type input "Maris"
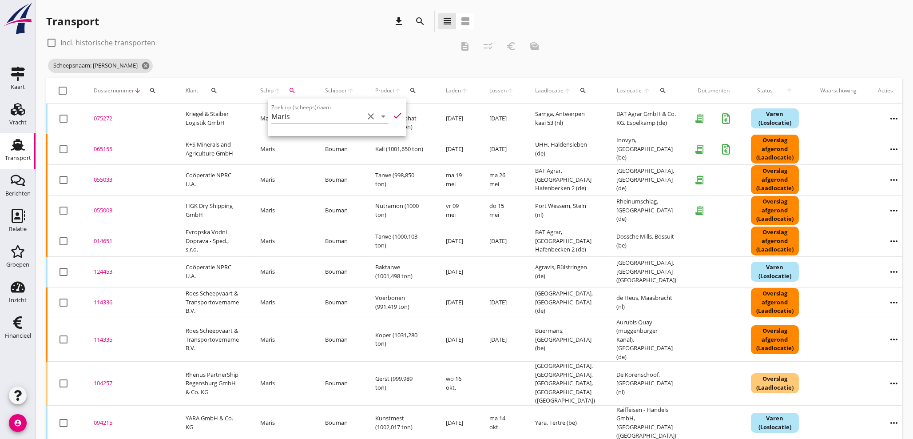
click at [106, 118] on div "075272" at bounding box center [129, 118] width 71 height 9
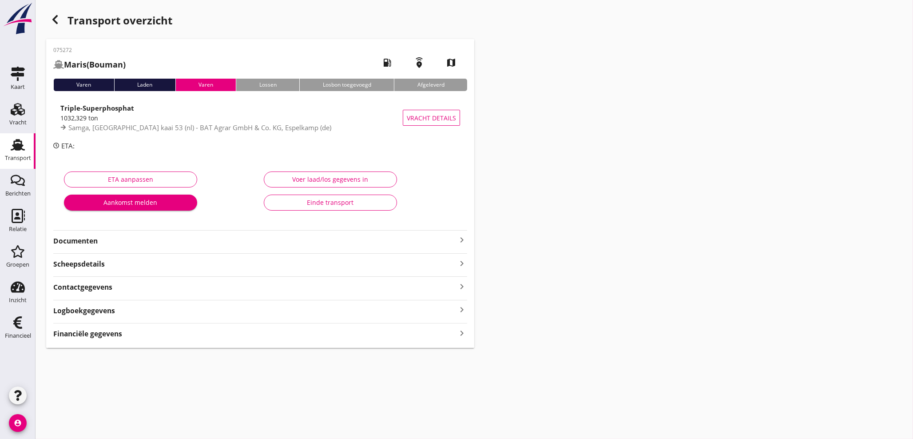
click at [464, 331] on icon "keyboard_arrow_right" at bounding box center [462, 333] width 11 height 12
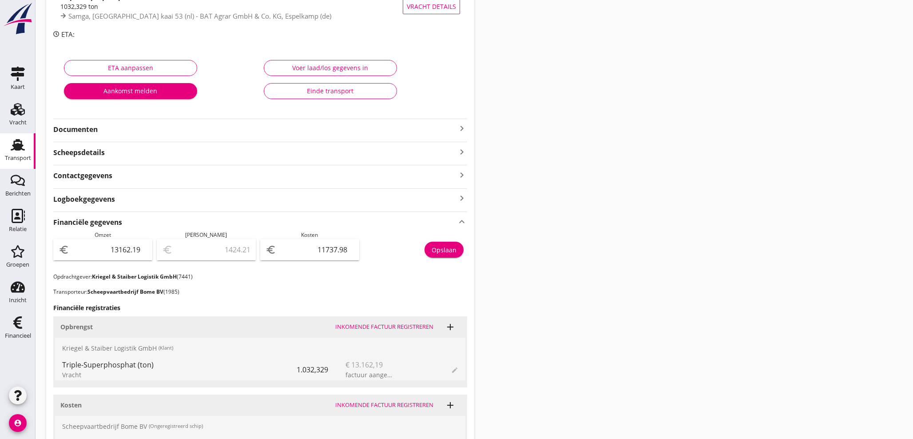
scroll to position [115, 0]
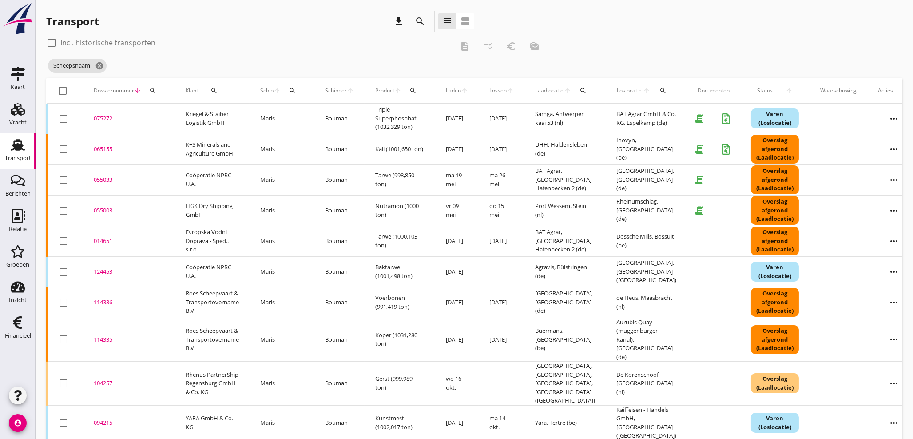
click at [105, 118] on div "075272" at bounding box center [129, 118] width 71 height 9
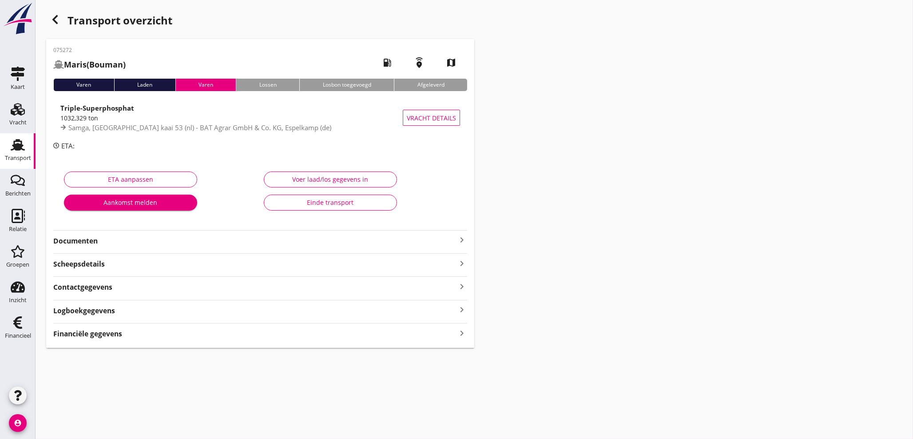
click at [463, 335] on icon "keyboard_arrow_right" at bounding box center [462, 333] width 11 height 12
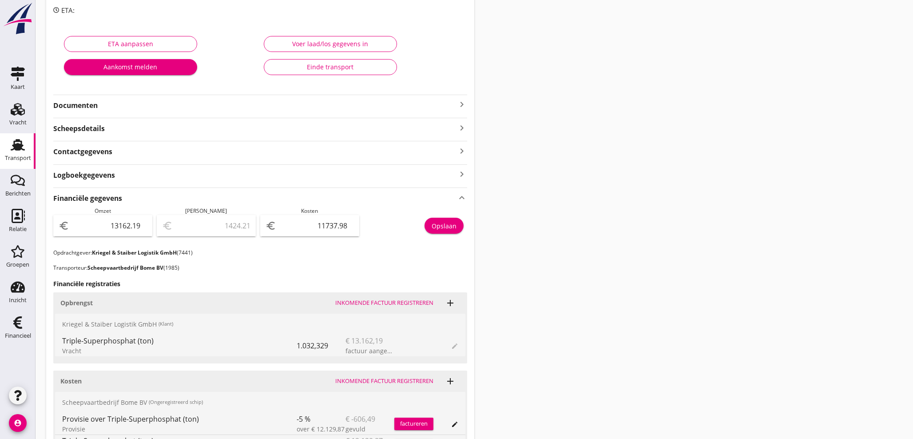
scroll to position [132, 0]
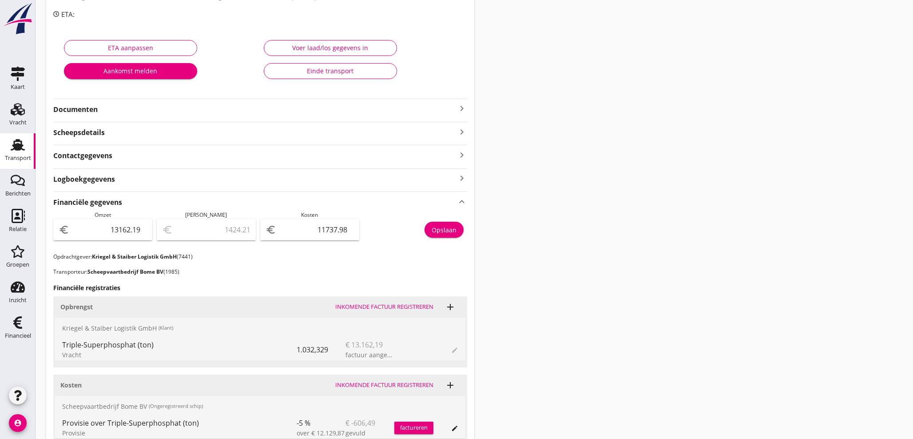
click at [462, 108] on icon "keyboard_arrow_right" at bounding box center [462, 108] width 11 height 11
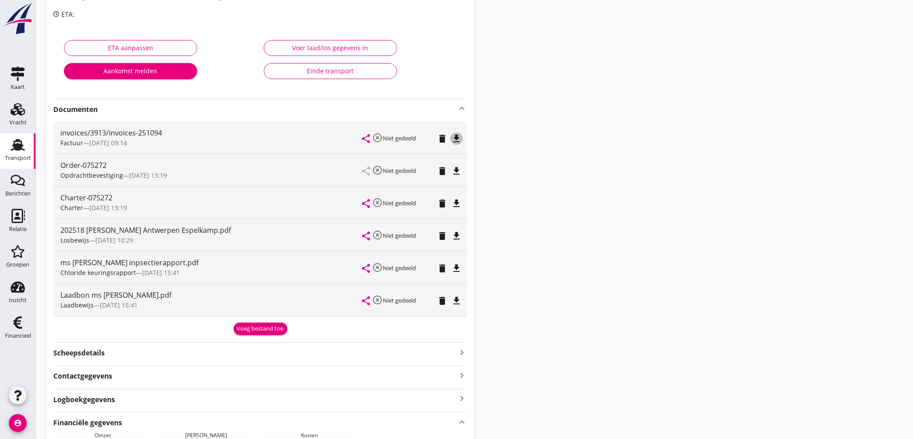
click at [459, 138] on icon "file_download" at bounding box center [456, 138] width 11 height 11
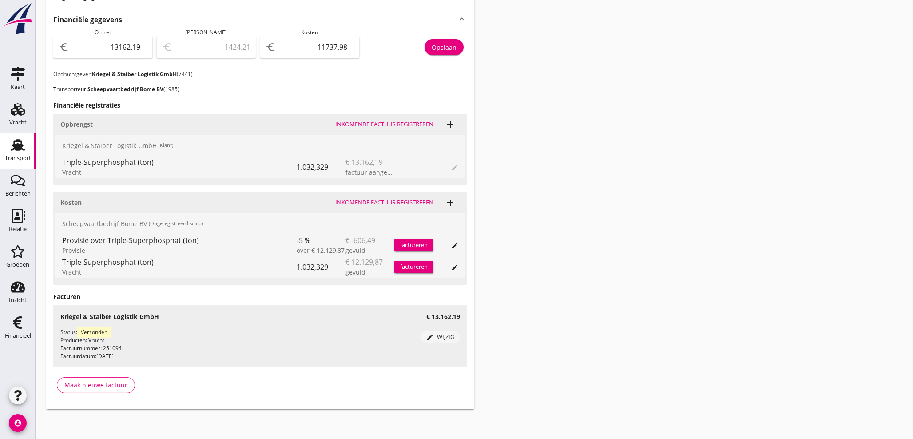
scroll to position [537, 0]
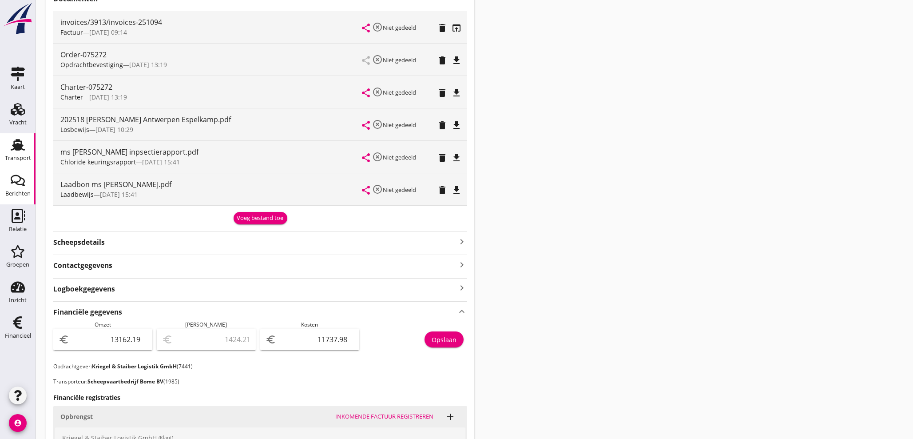
scroll to position [207, 0]
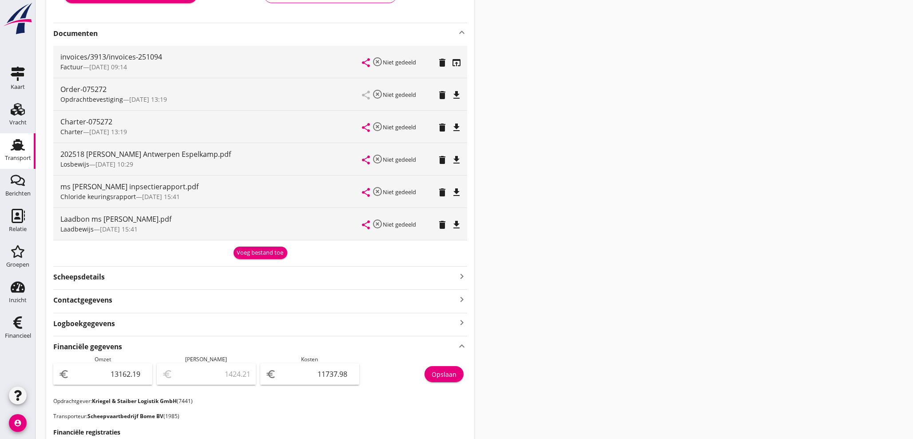
click at [17, 155] on div "Transport" at bounding box center [18, 158] width 26 height 6
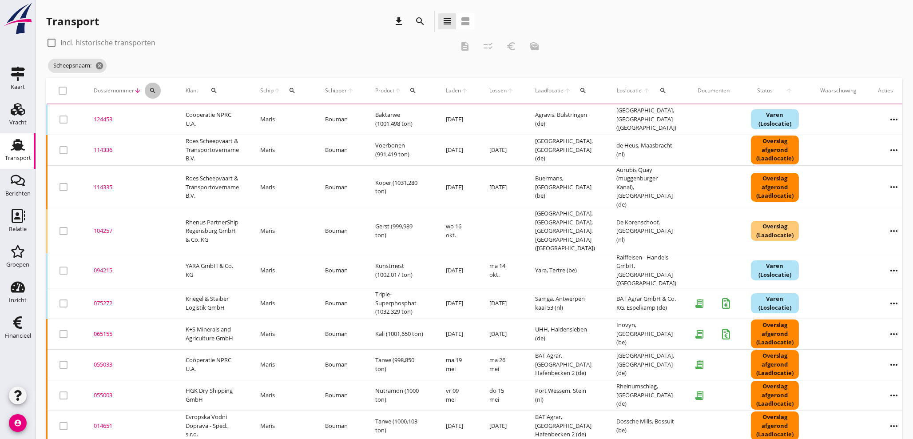
click at [150, 88] on icon "search" at bounding box center [152, 90] width 7 height 7
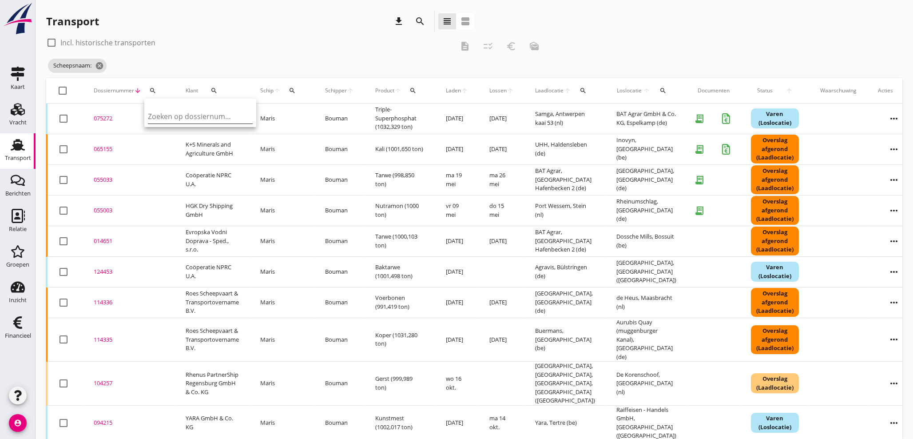
click at [159, 120] on input "Zoeken op dossiernummer..." at bounding box center [194, 116] width 92 height 14
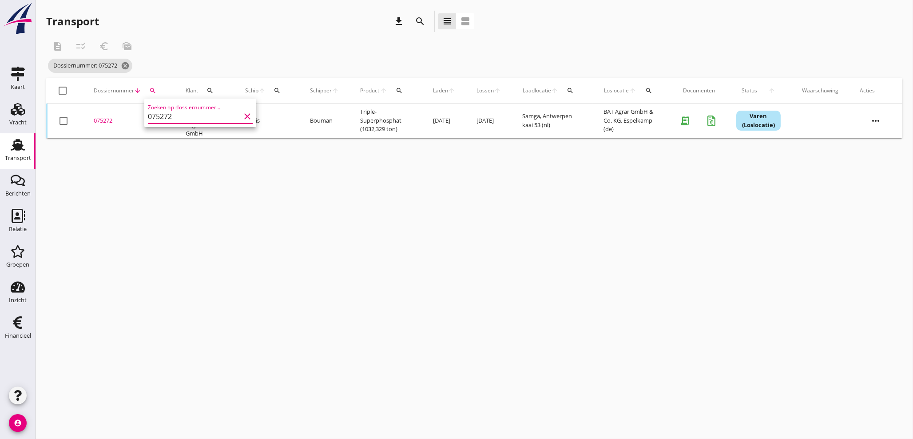
type input "075272"
click at [100, 122] on div "075272" at bounding box center [129, 120] width 71 height 9
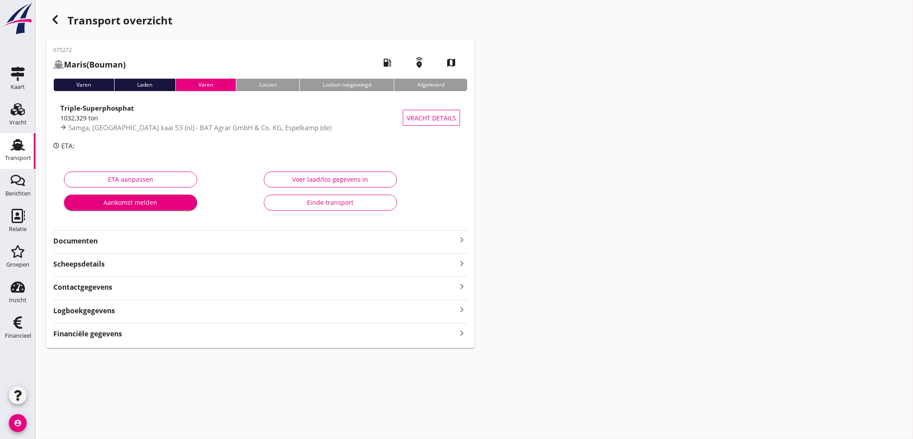
click at [463, 331] on icon "keyboard_arrow_right" at bounding box center [462, 333] width 11 height 12
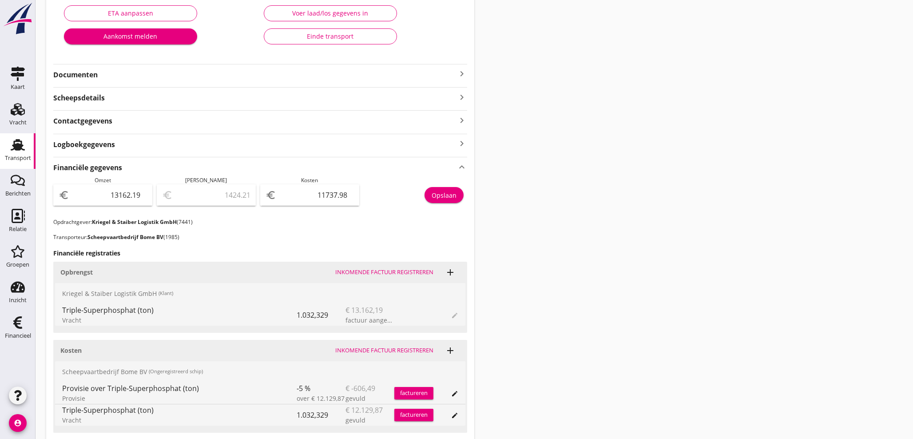
scroll to position [197, 0]
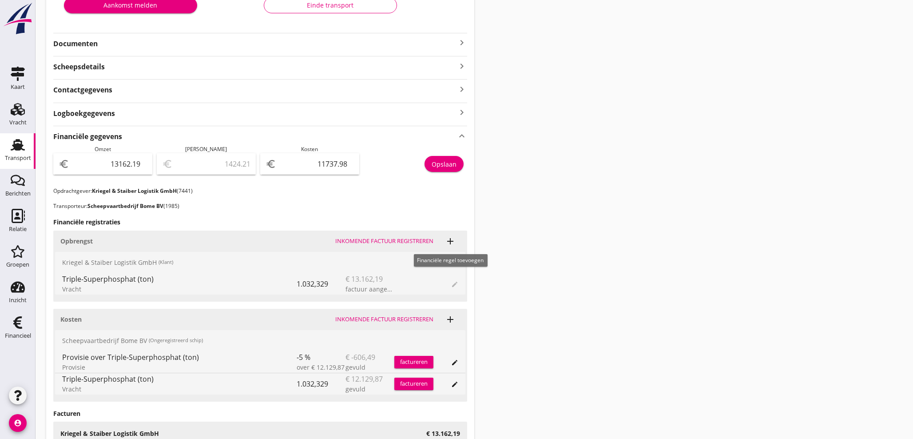
click at [449, 242] on icon "add" at bounding box center [450, 241] width 11 height 11
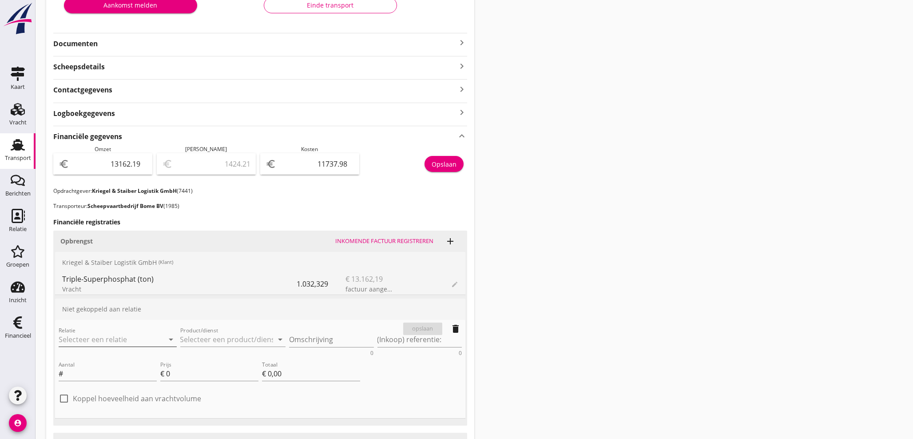
click at [122, 335] on input "Relatie" at bounding box center [105, 339] width 93 height 14
click at [108, 360] on div "Kriegel & Staiber Logistik GmbH" at bounding box center [119, 356] width 107 height 11
type input "Kriegel & Staiber Logistik GmbH (7441)"
click at [195, 339] on input "Product/dienst" at bounding box center [226, 339] width 93 height 14
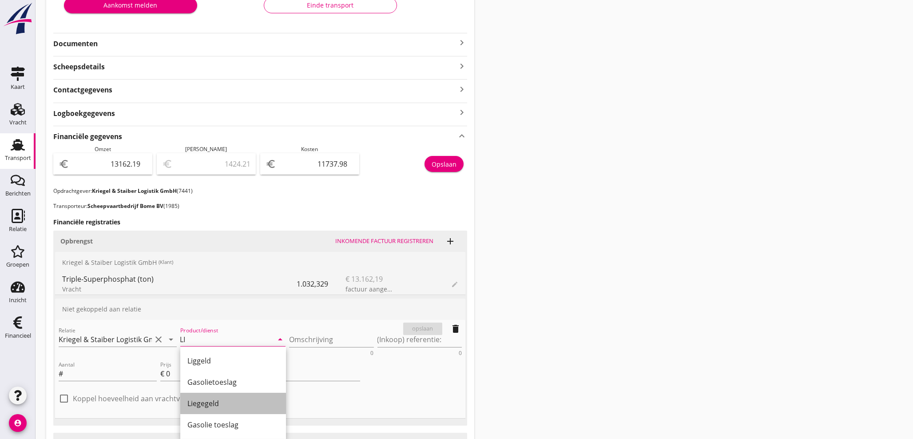
click at [212, 399] on div "Liegegeld" at bounding box center [233, 403] width 92 height 11
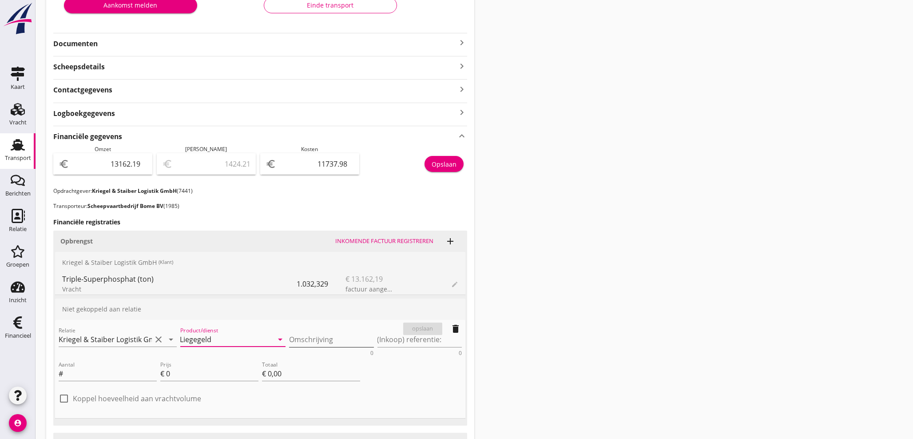
type input "Liegegeld"
click at [332, 337] on textarea "Omschrijving" at bounding box center [331, 339] width 85 height 15
type textarea "W"
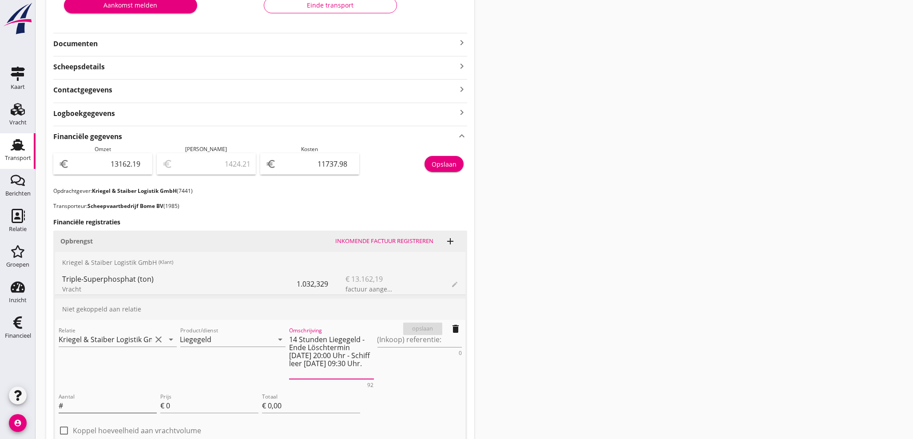
type textarea "14 Stunden Liegegeld - Ende Löschtermin [DATE] 20:00 Uhr - Schiff leer [DATE] 0…"
click at [117, 406] on input "Aantal" at bounding box center [111, 406] width 92 height 14
type input "14"
type input "5"
type input "€ 70,00"
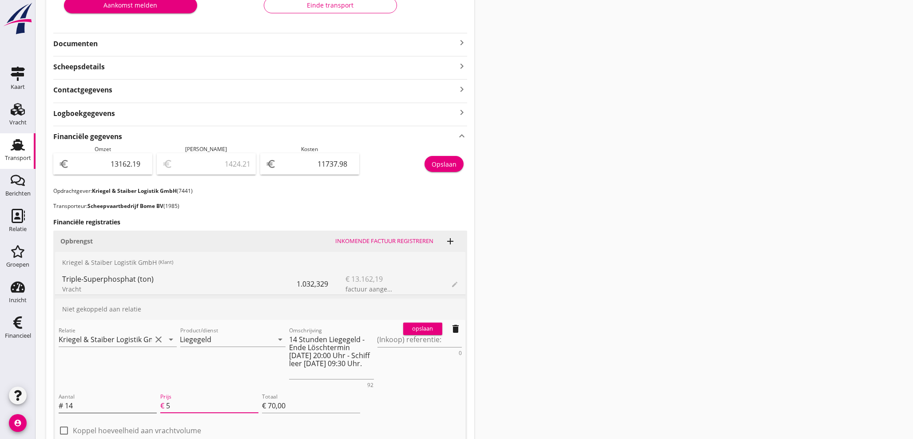
type input "53"
type input "€ 742,00"
type input "€ 0,00"
type input "53.6"
type input "€ 750,40"
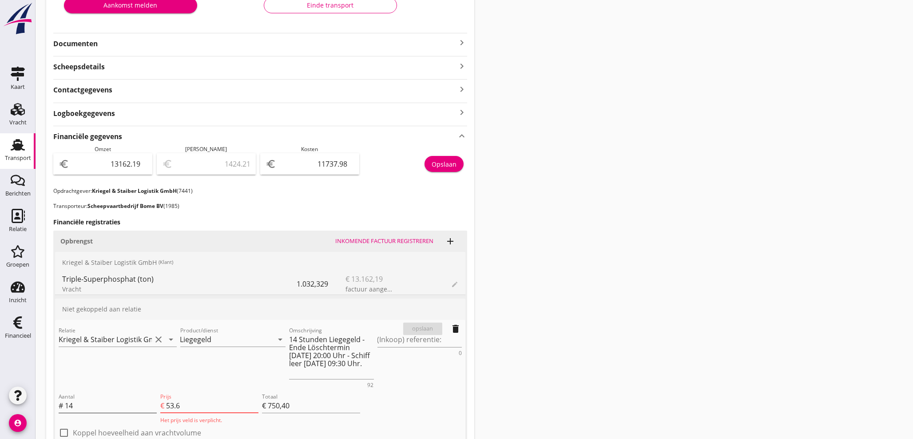
type input "53.65"
type input "€ 751,10"
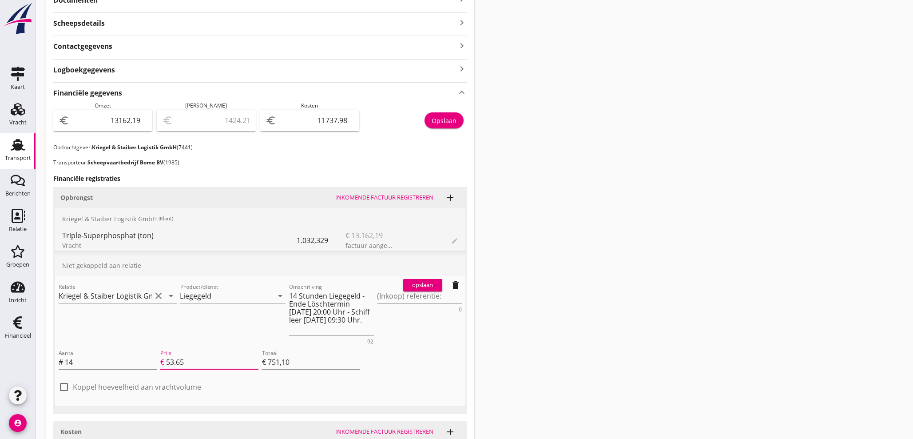
scroll to position [312, 0]
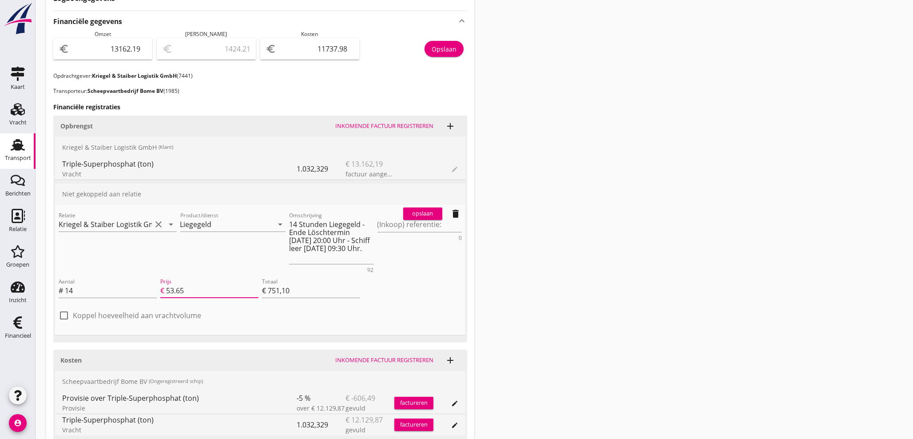
type input "53.65"
click at [423, 210] on div "opslaan" at bounding box center [423, 213] width 32 height 9
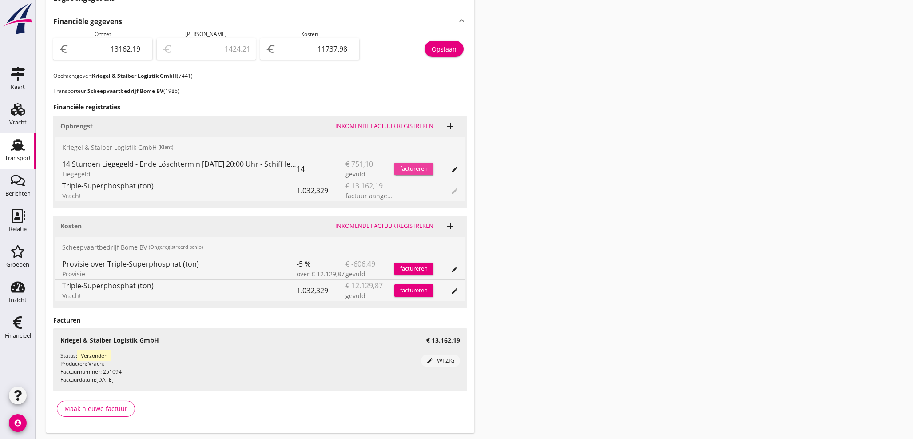
click at [419, 168] on div "factureren" at bounding box center [414, 168] width 39 height 9
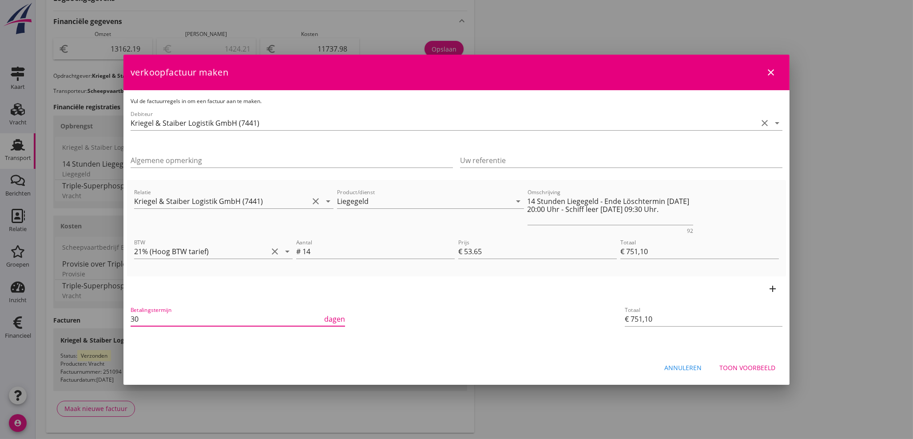
drag, startPoint x: 147, startPoint y: 316, endPoint x: 92, endPoint y: 313, distance: 55.2
click at [92, 313] on div "21% (Hoog BTW tarief) 9% (Laag BTW tarief) 0% (BTW vrij) 0% (BTW verlegd) Liege…" at bounding box center [456, 76] width 913 height 777
type input "21"
click at [286, 249] on icon "arrow_drop_down" at bounding box center [287, 251] width 11 height 11
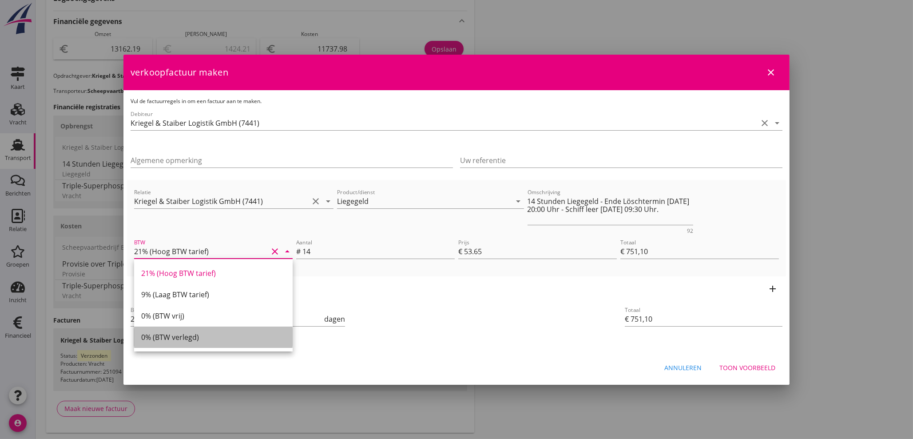
click at [191, 338] on div "0% (BTW verlegd)" at bounding box center [213, 337] width 144 height 11
type input "0% (BTW verlegd)"
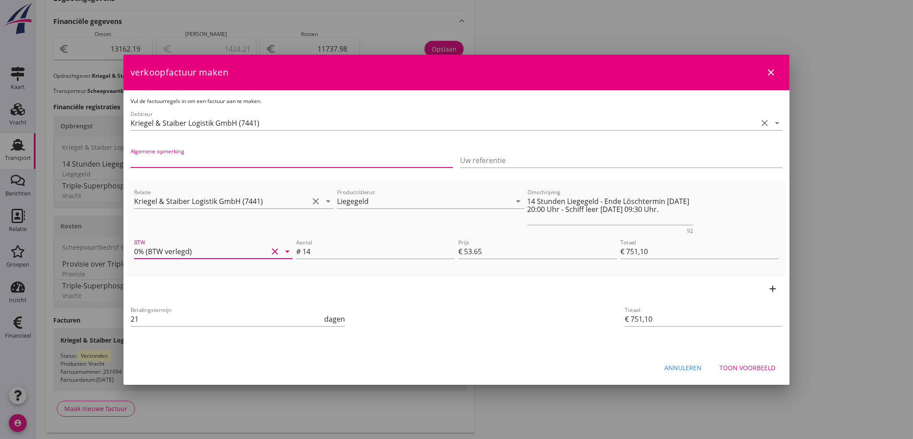
click at [273, 162] on input "Algemene opmerking" at bounding box center [292, 160] width 323 height 14
click at [168, 160] on input "Löschtermijn [DATE] 06:00 Uhr mit 2 Löschtage." at bounding box center [292, 160] width 323 height 14
type input "Löschtermin [DATE] 06:00 Uhr mit 2 Löschtage."
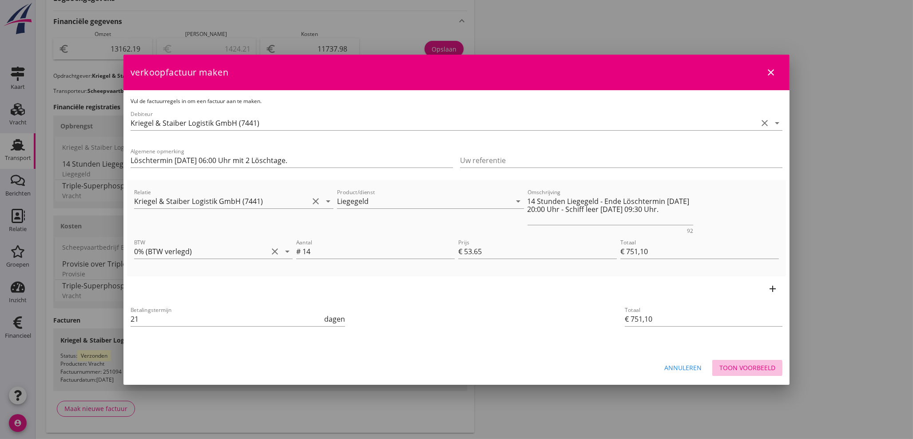
click at [756, 371] on div "Toon voorbeeld" at bounding box center [748, 367] width 56 height 9
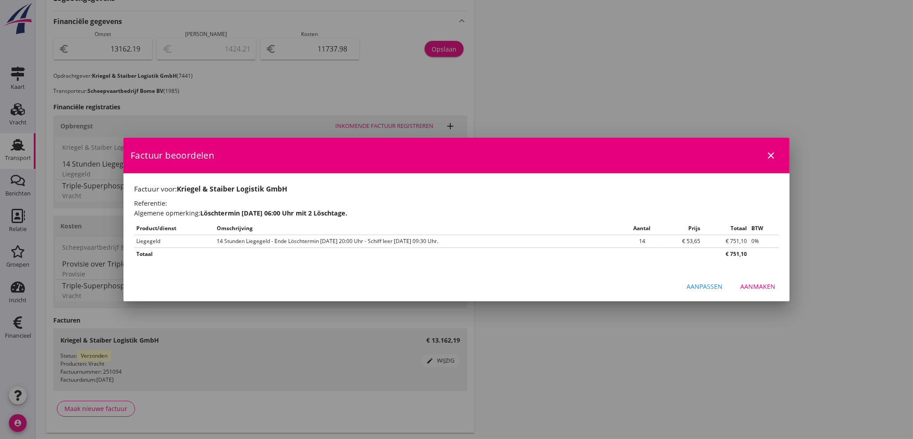
click at [762, 286] on div "Aanmaken" at bounding box center [758, 286] width 35 height 9
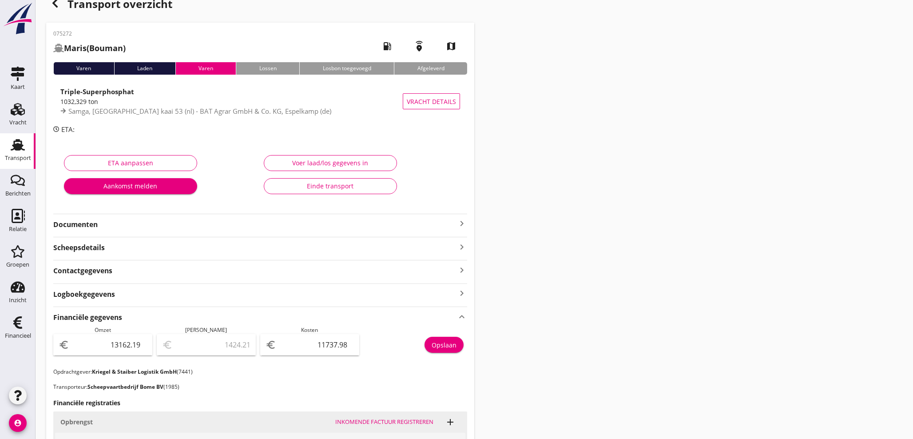
scroll to position [0, 0]
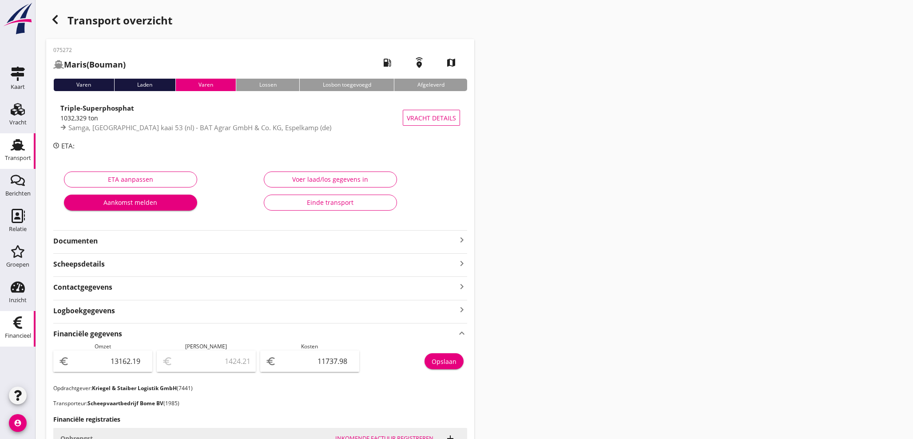
click at [15, 325] on use at bounding box center [17, 322] width 9 height 12
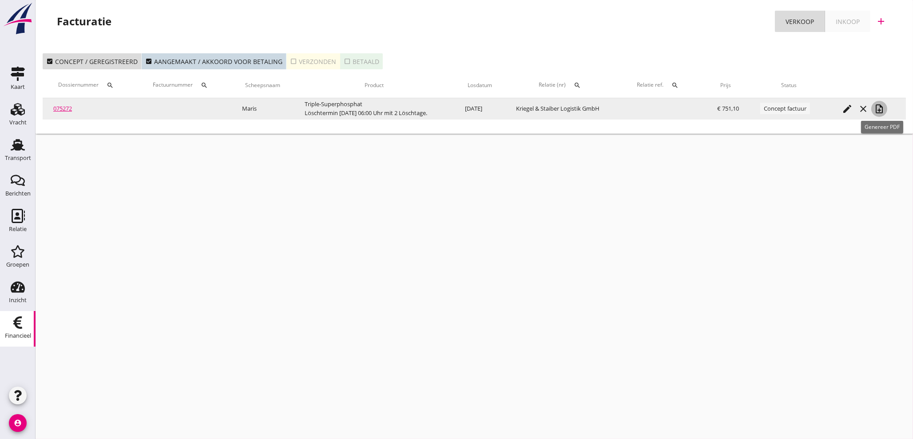
click at [884, 110] on icon "note_add" at bounding box center [879, 109] width 11 height 11
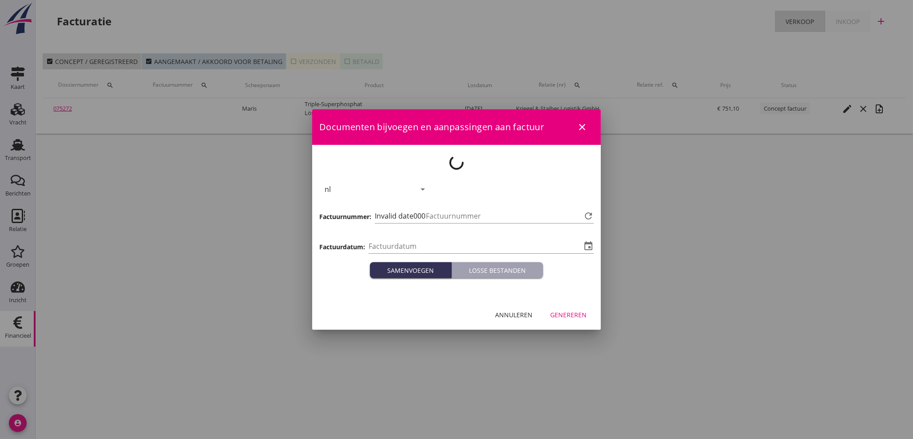
type input "[DATE]"
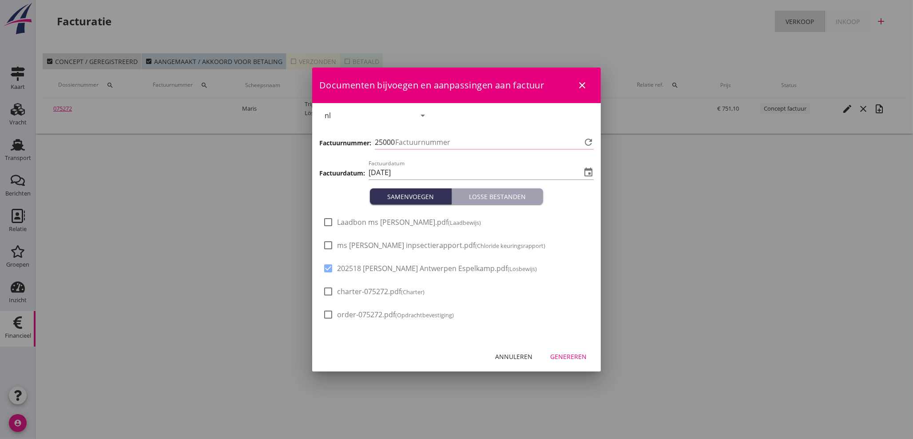
type input "1141"
click at [564, 356] on div "Genereren" at bounding box center [568, 356] width 36 height 9
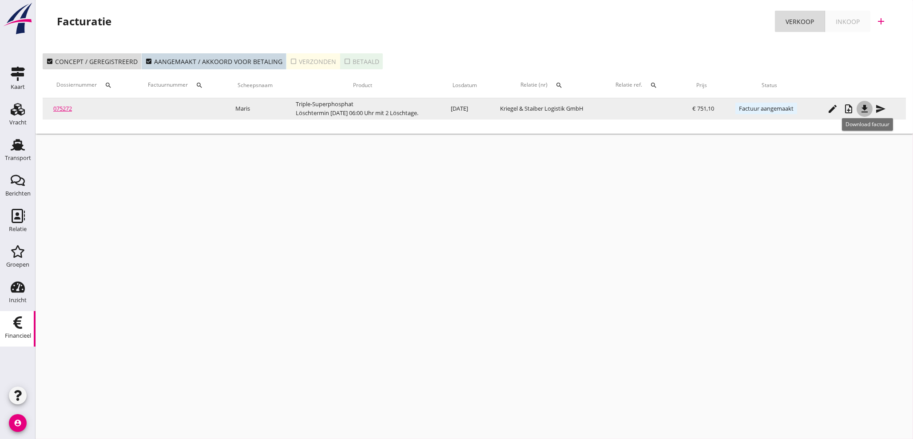
click at [867, 108] on icon "file_download" at bounding box center [865, 109] width 11 height 11
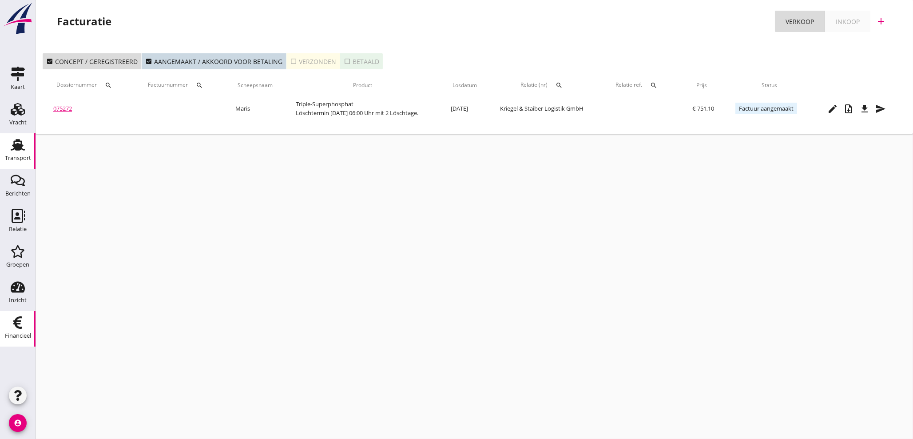
click at [17, 146] on use at bounding box center [18, 145] width 14 height 12
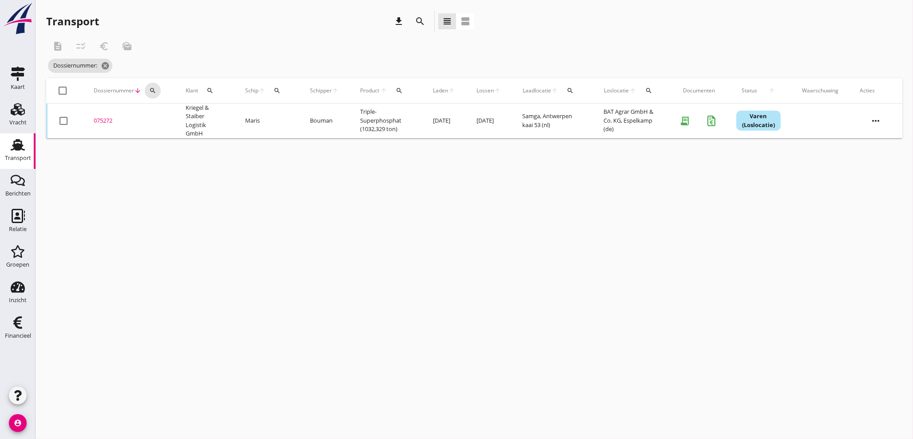
drag, startPoint x: 149, startPoint y: 87, endPoint x: 170, endPoint y: 105, distance: 27.7
click at [151, 88] on icon "search" at bounding box center [152, 90] width 7 height 7
click at [173, 117] on input "Zoeken op dossiernummer..." at bounding box center [194, 116] width 92 height 14
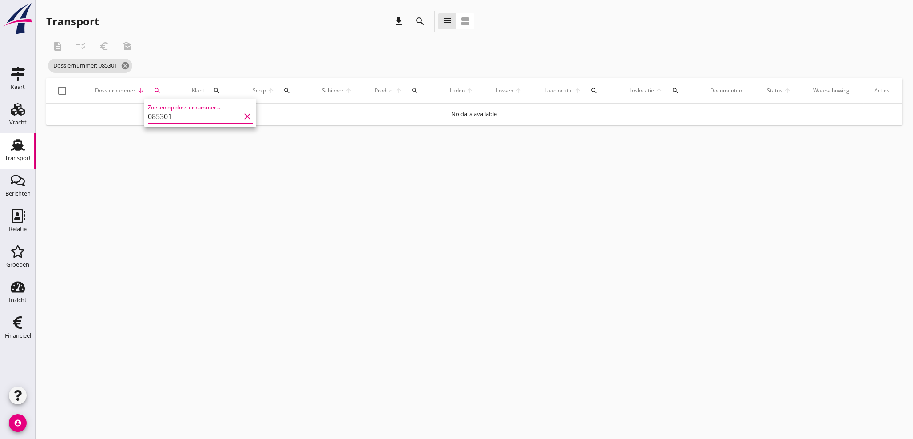
type input "085301"
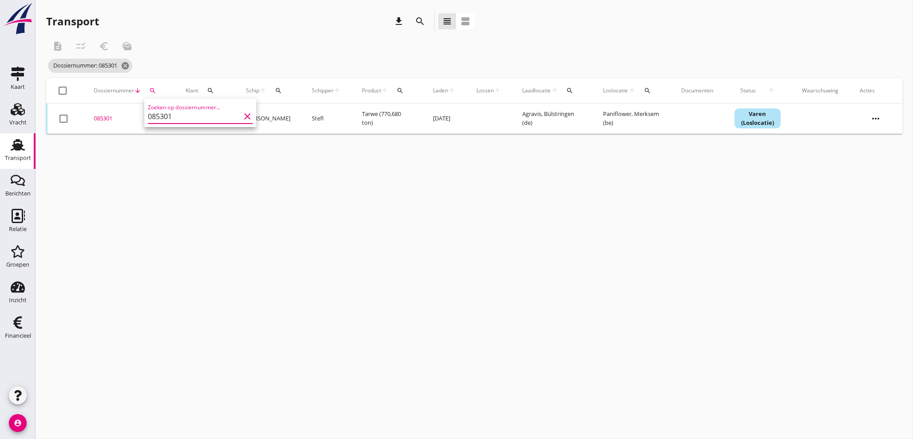
click at [107, 120] on div "085301" at bounding box center [129, 118] width 71 height 9
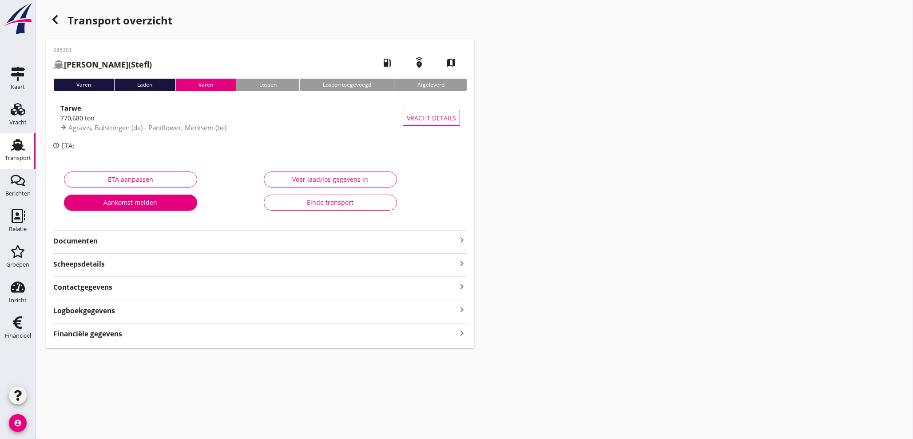
click at [95, 339] on strong "Financiële gegevens" at bounding box center [87, 334] width 69 height 10
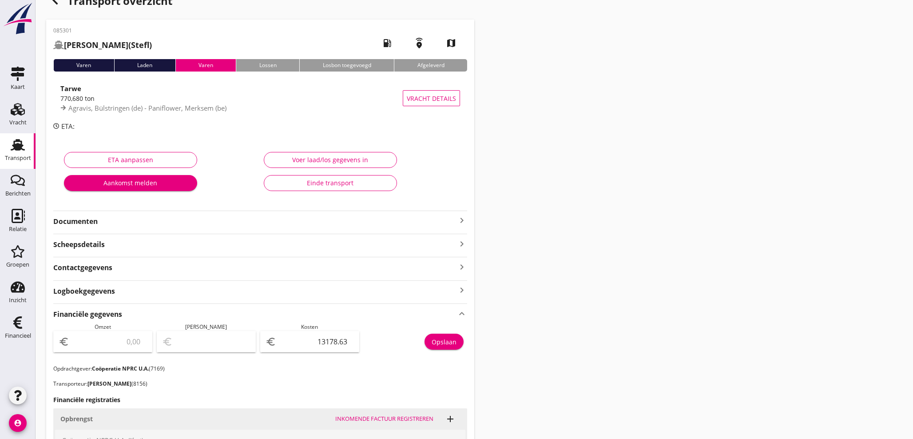
scroll to position [14, 0]
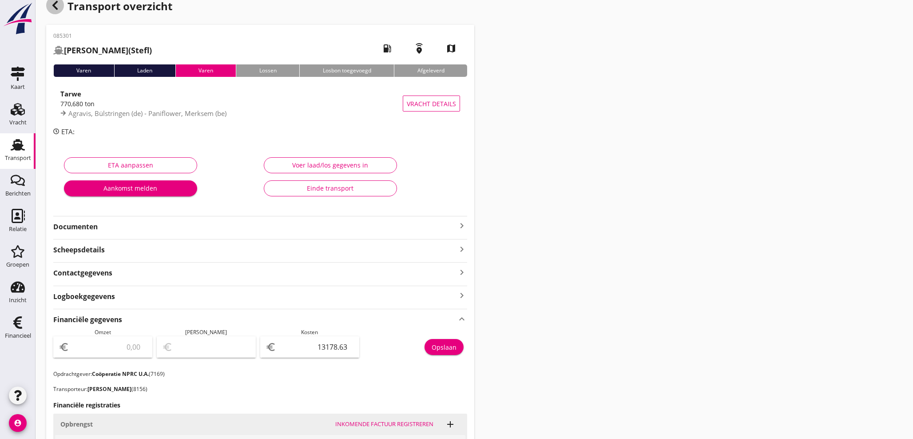
click at [58, 6] on icon "button" at bounding box center [55, 5] width 11 height 11
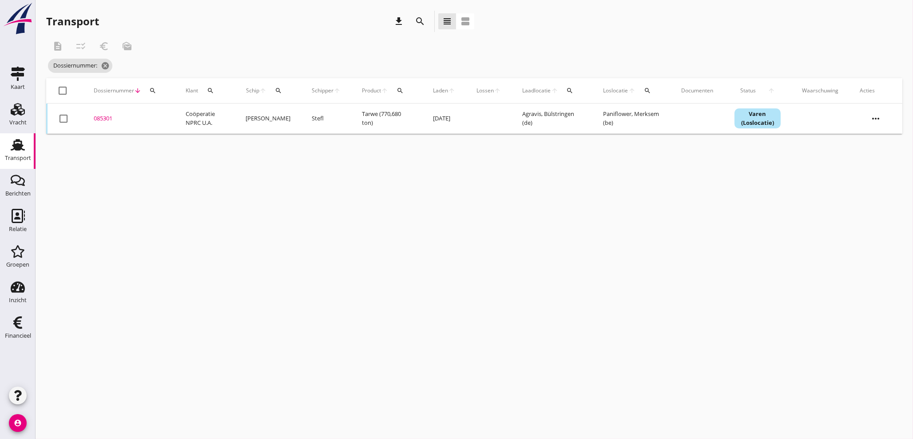
click at [149, 90] on icon "search" at bounding box center [152, 90] width 7 height 7
click at [174, 114] on input "Zoeken op dossiernummer..." at bounding box center [194, 116] width 92 height 14
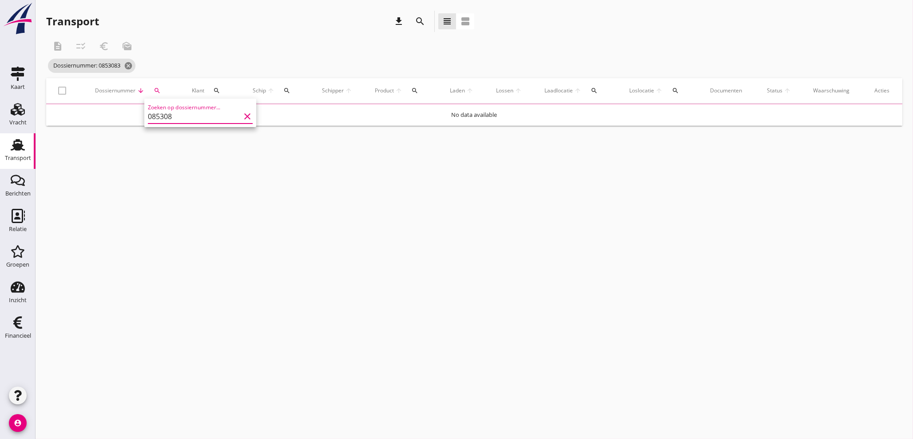
type input "08530"
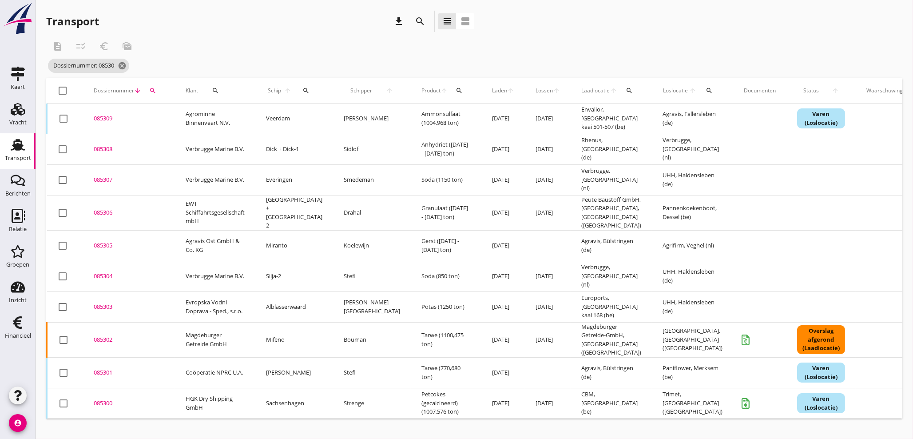
click at [109, 118] on div "085309" at bounding box center [129, 118] width 71 height 9
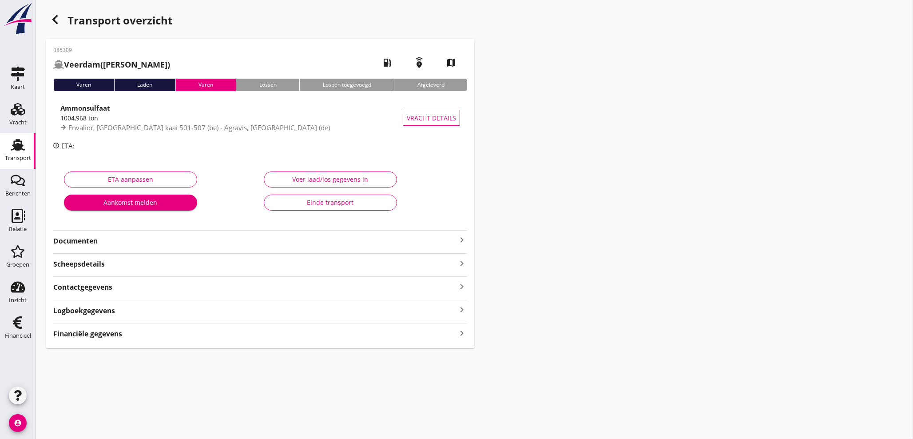
click at [463, 333] on icon "keyboard_arrow_right" at bounding box center [462, 333] width 11 height 12
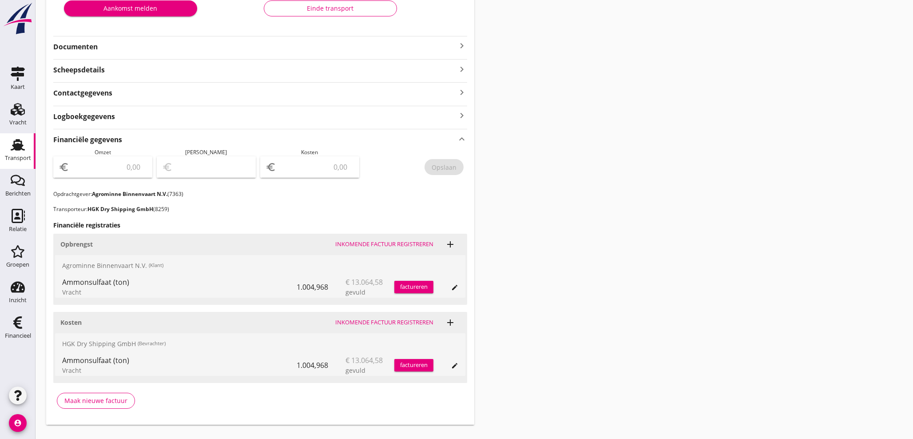
scroll to position [197, 0]
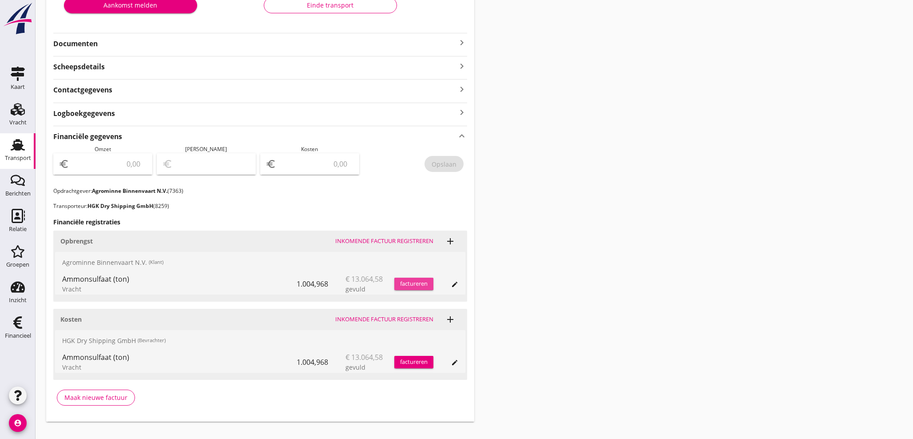
click at [415, 283] on div "factureren" at bounding box center [414, 283] width 39 height 9
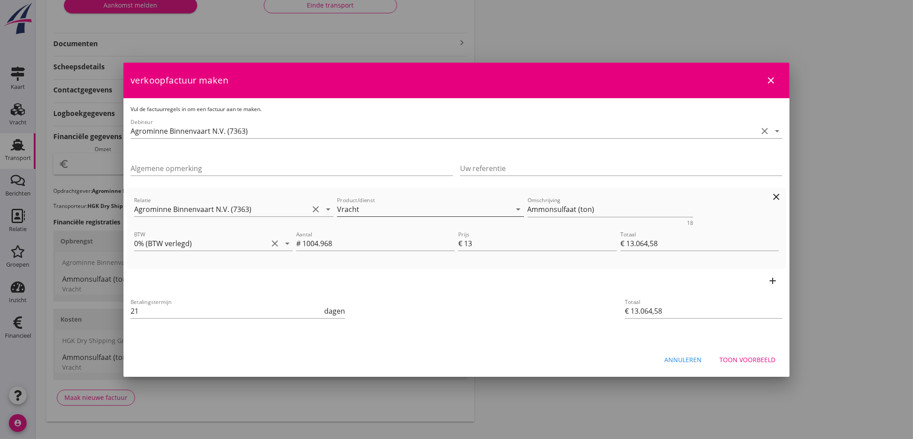
drag, startPoint x: 503, startPoint y: 209, endPoint x: 421, endPoint y: 205, distance: 82.3
click at [416, 212] on div "Relatie Agrominne Binnenvaart N.V. (7363) clear arrow_drop_down Product/dienst …" at bounding box center [456, 210] width 649 height 34
click at [752, 360] on div "Toon voorbeeld" at bounding box center [748, 359] width 56 height 9
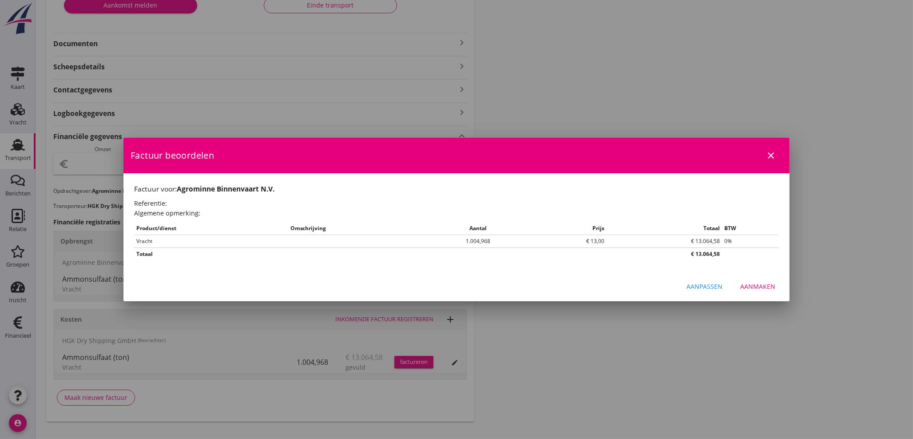
click at [759, 283] on div "Aanmaken" at bounding box center [758, 286] width 35 height 9
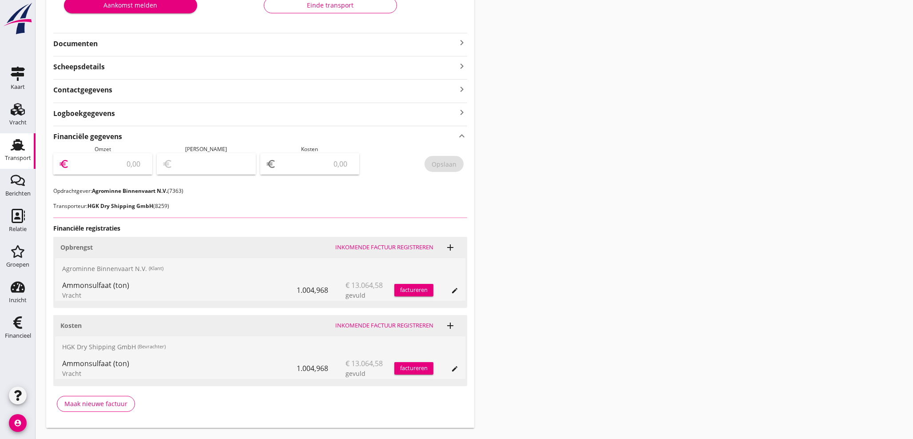
click at [105, 160] on input "number" at bounding box center [109, 164] width 76 height 14
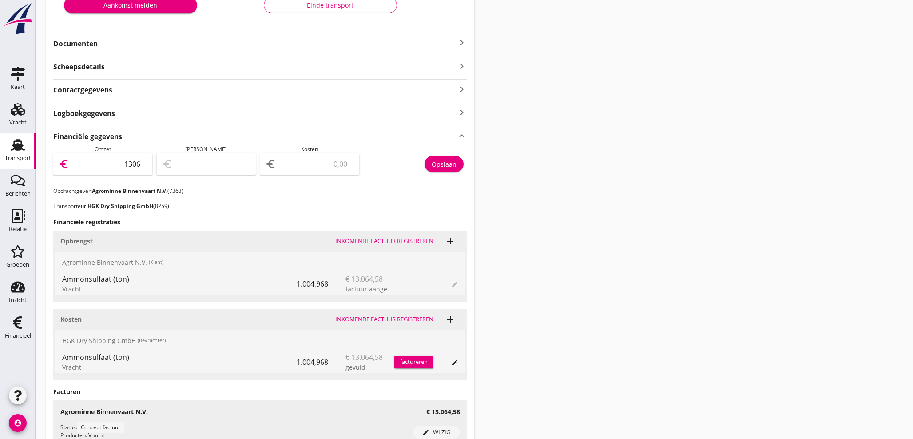
type input "13064"
type input "13064.58"
click at [445, 159] on button "Opslaan" at bounding box center [444, 164] width 39 height 16
click at [15, 330] on div "Financieel" at bounding box center [18, 336] width 26 height 12
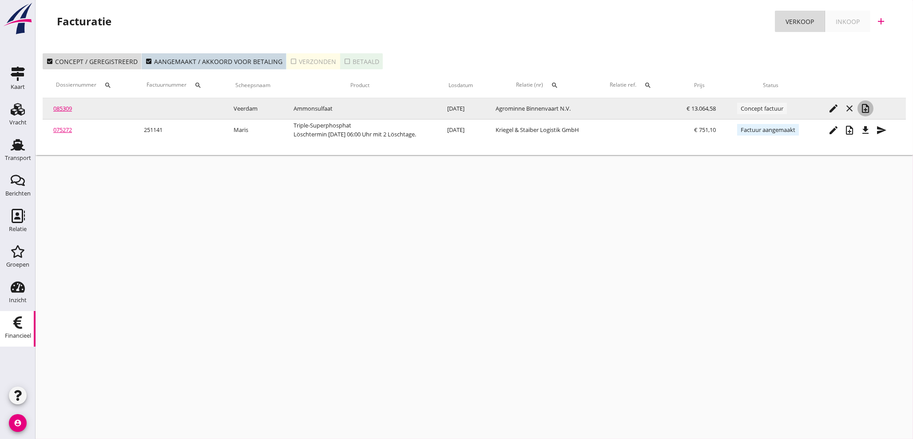
click at [871, 112] on icon "note_add" at bounding box center [866, 108] width 11 height 11
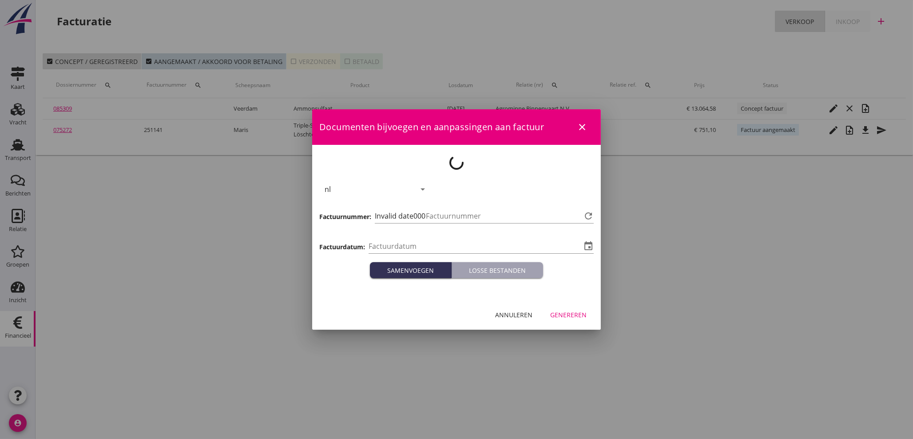
type input "[DATE]"
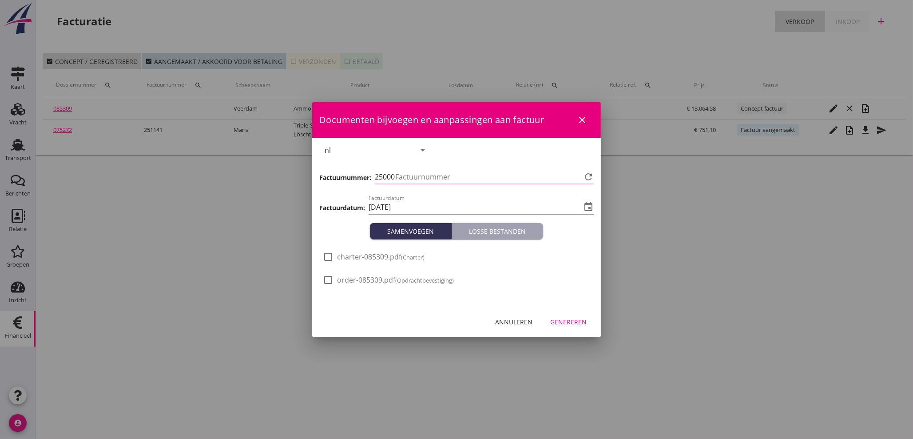
type input "1142"
click at [582, 319] on div "Genereren" at bounding box center [568, 321] width 36 height 9
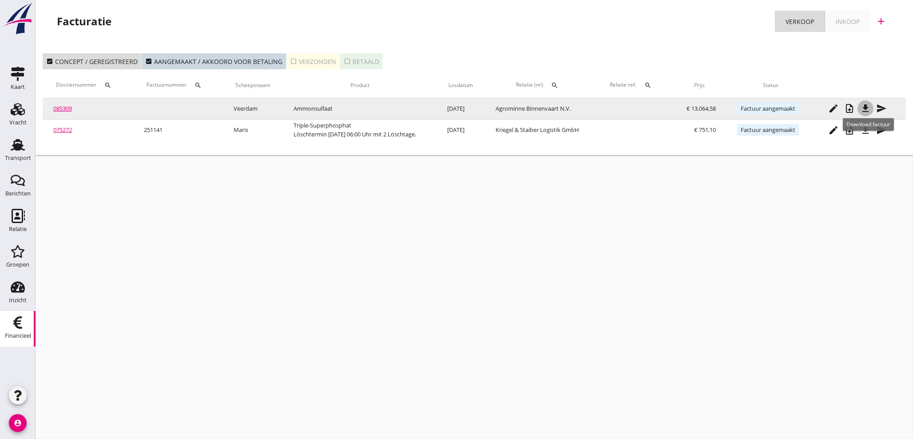
click at [869, 109] on icon "file_download" at bounding box center [866, 108] width 11 height 11
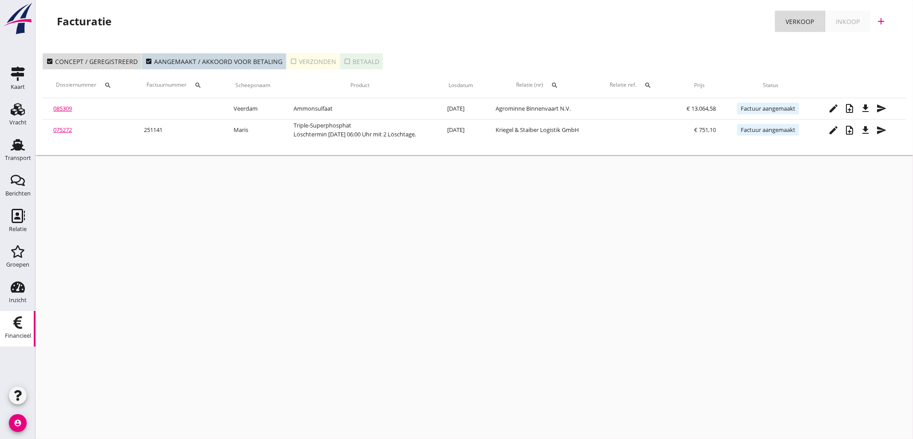
click at [300, 283] on div "cancel You are impersonating another user. Facturatie Verkoop Inkoop add check_…" at bounding box center [475, 219] width 878 height 439
click at [234, 342] on div "cancel You are impersonating another user. Facturatie Verkoop Inkoop add check_…" at bounding box center [475, 219] width 878 height 439
click at [23, 156] on div "Transport" at bounding box center [18, 158] width 26 height 6
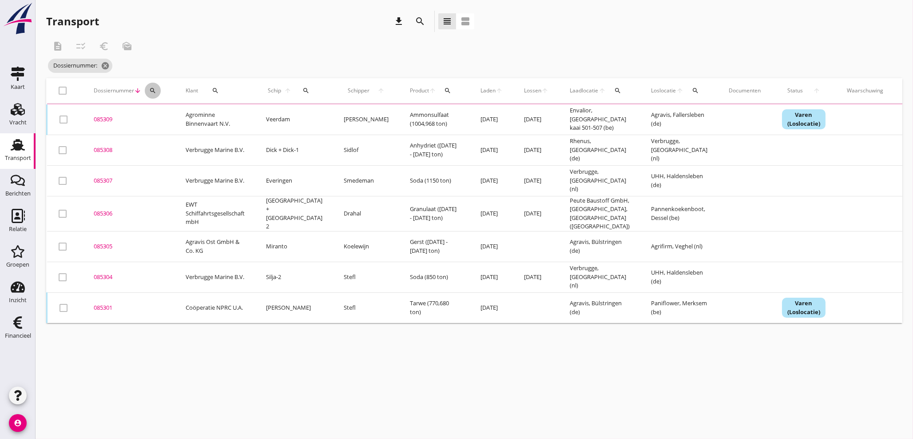
click at [151, 90] on icon "search" at bounding box center [152, 90] width 7 height 7
click at [166, 120] on input "Zoeken op dossiernummer..." at bounding box center [194, 116] width 92 height 14
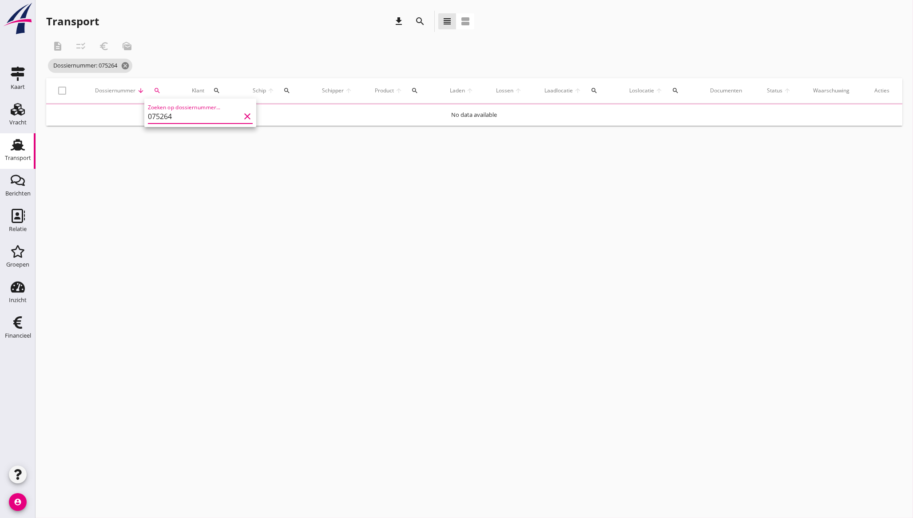
type input "075264"
click at [148, 83] on button "search" at bounding box center [156, 91] width 17 height 16
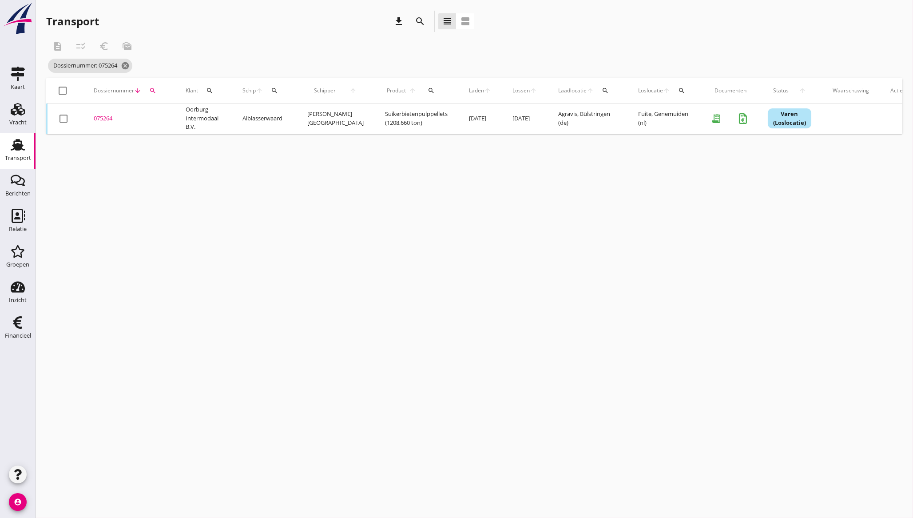
click at [439, 339] on div "cancel You are impersonating another user. Transport download search view_headl…" at bounding box center [475, 259] width 878 height 518
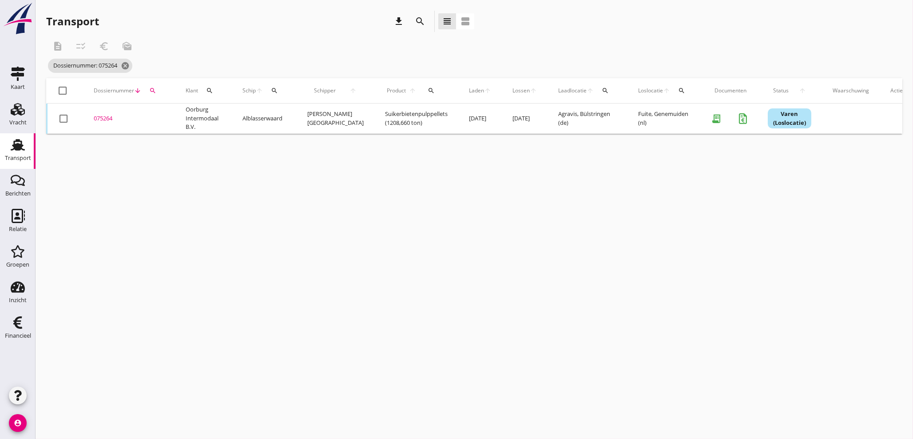
click at [109, 120] on div "075264" at bounding box center [129, 118] width 71 height 9
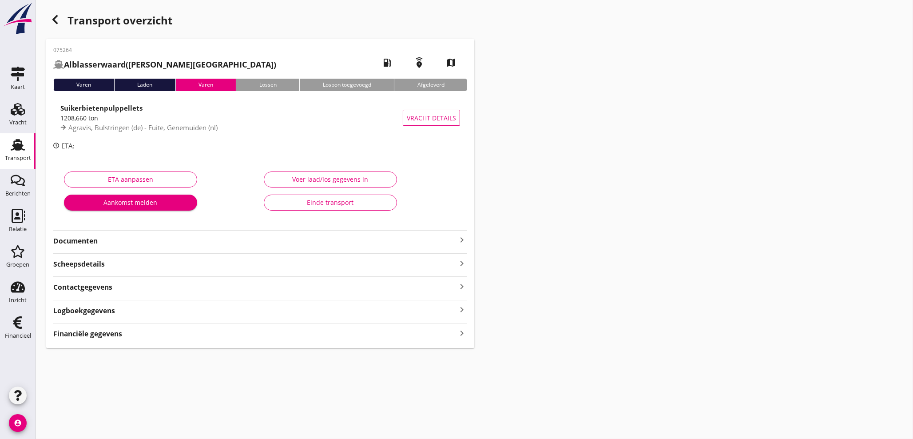
click at [463, 334] on icon "keyboard_arrow_right" at bounding box center [462, 333] width 11 height 12
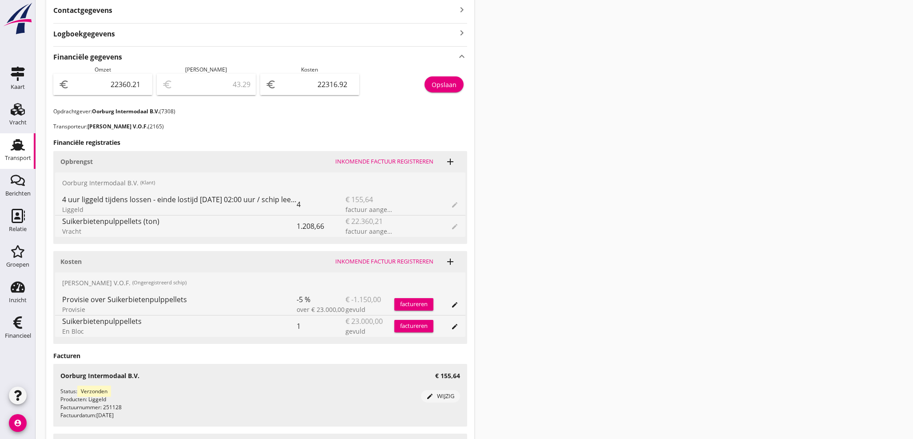
scroll to position [279, 0]
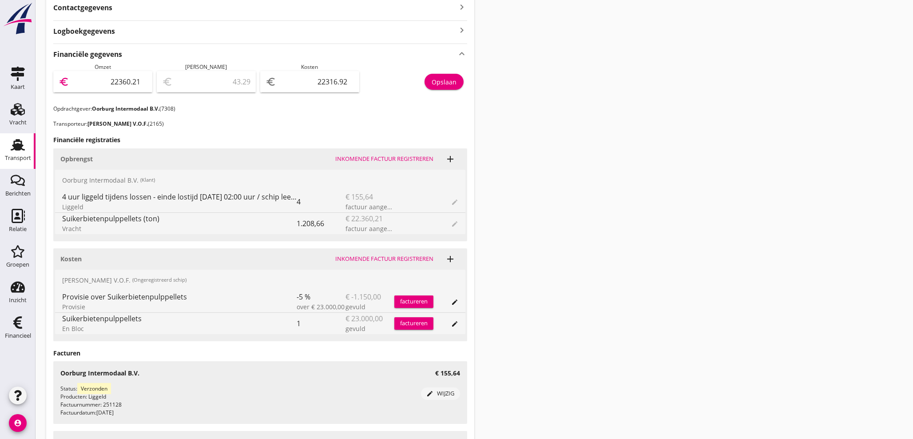
drag, startPoint x: 102, startPoint y: 80, endPoint x: 271, endPoint y: 108, distance: 172.1
click at [271, 108] on div "Financiële gegevens keyboard_arrow_up Omzet euro 22360.21 Marge euro 43.29 Kost…" at bounding box center [260, 285] width 414 height 483
type input "2"
type input "-22314.92"
type input "22"
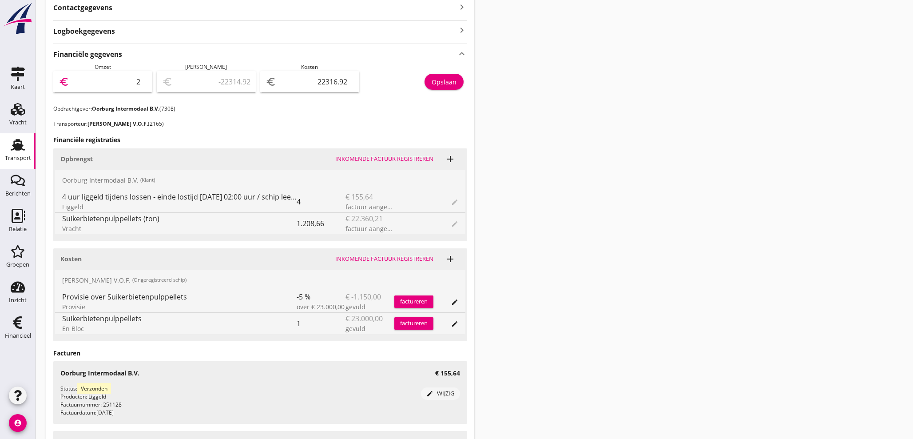
type input "-22294.92"
type input "225"
type input "-22091.92"
type input "2251"
type input "-20065.92"
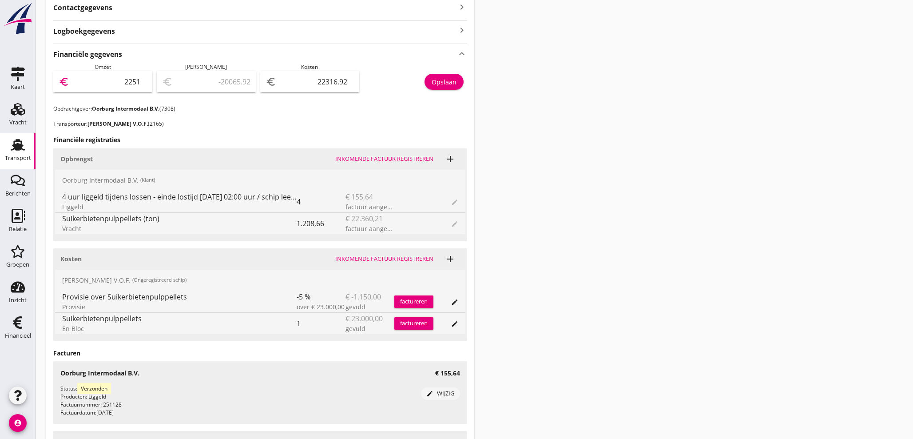
type input "22515"
type input "198.08"
type input "22515.8"
type input "198.88"
type input "22515.85"
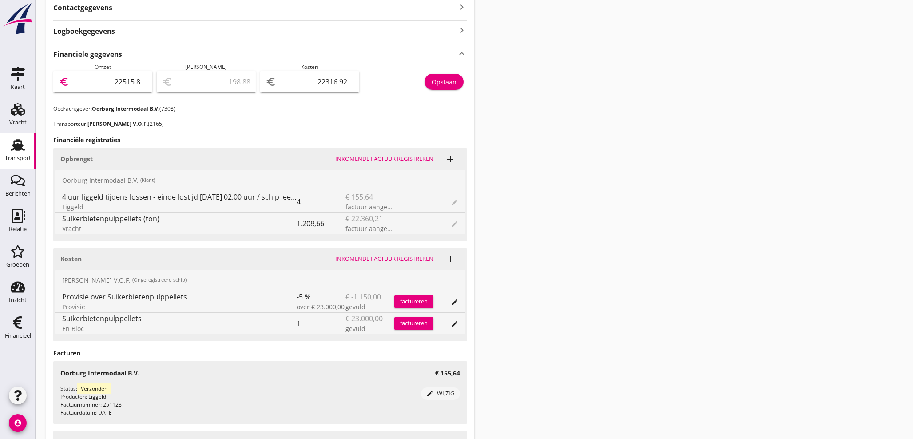
type input "198.93"
type input "22515.85"
click at [457, 79] on button "Opslaan" at bounding box center [444, 82] width 39 height 16
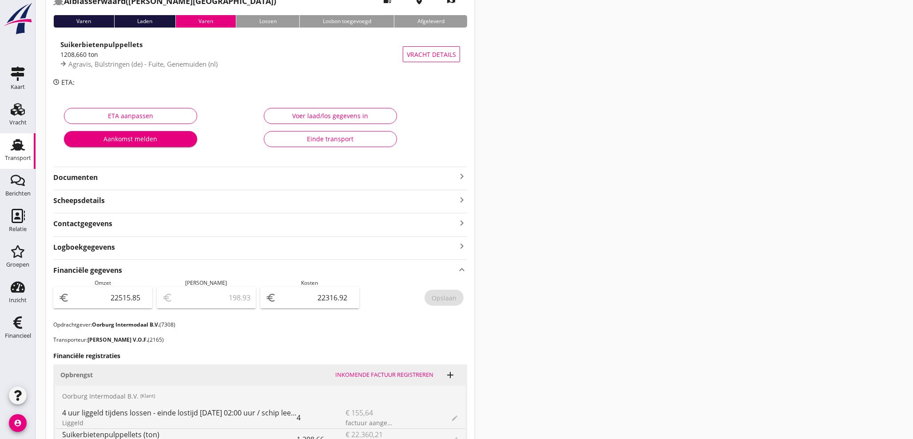
scroll to position [115, 0]
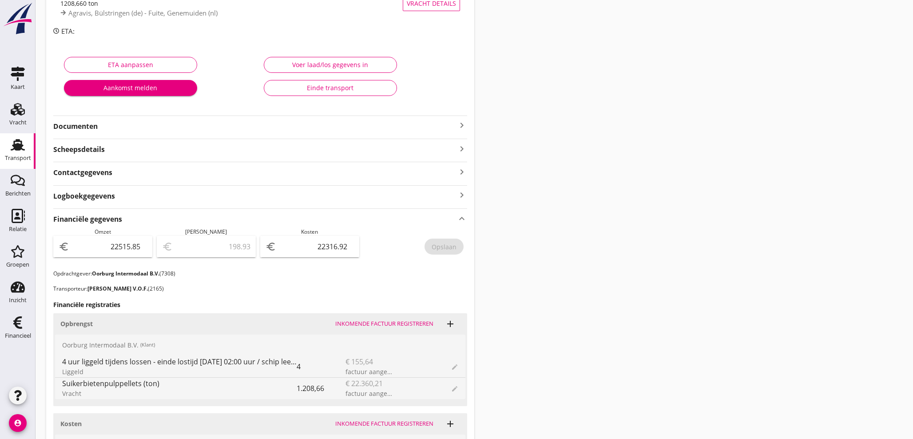
click at [717, 355] on div "Transport overzicht 075264 [GEOGRAPHIC_DATA] ([PERSON_NAME]) local_gas_station …" at bounding box center [475, 298] width 878 height 826
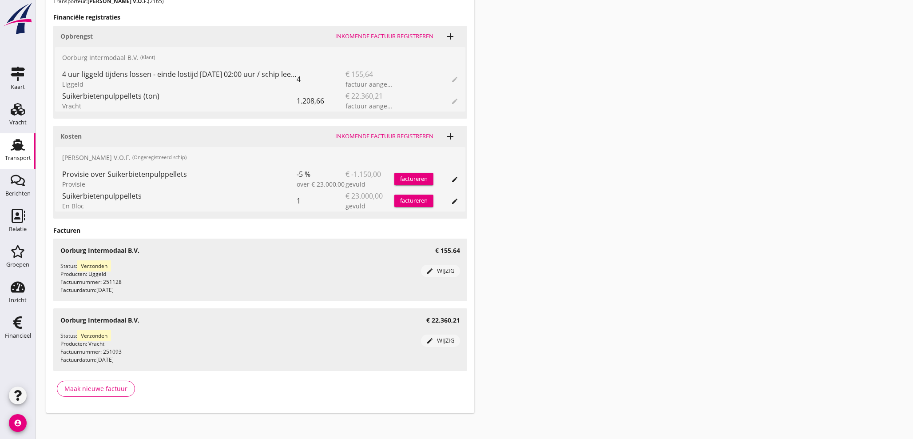
scroll to position [408, 0]
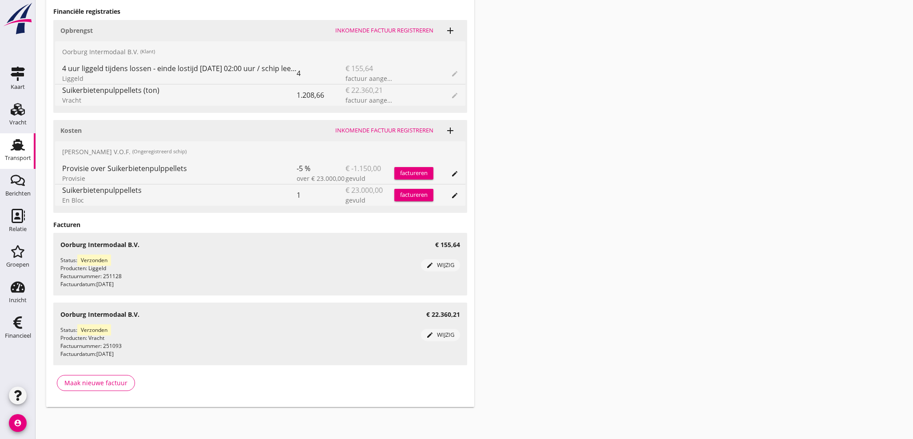
click at [16, 152] on div "Transport" at bounding box center [18, 158] width 26 height 12
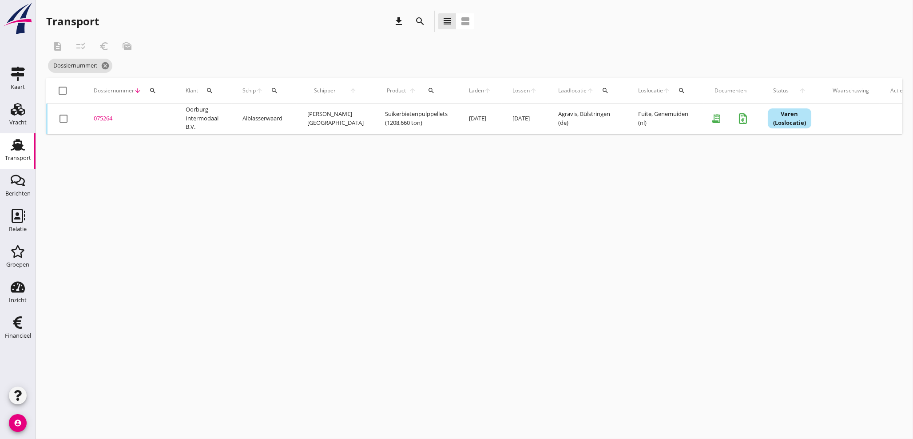
click at [154, 91] on icon "search" at bounding box center [152, 90] width 7 height 7
drag, startPoint x: 168, startPoint y: 116, endPoint x: 175, endPoint y: 112, distance: 7.8
click at [169, 114] on input "Zoeken op dossiernummer..." at bounding box center [194, 116] width 92 height 14
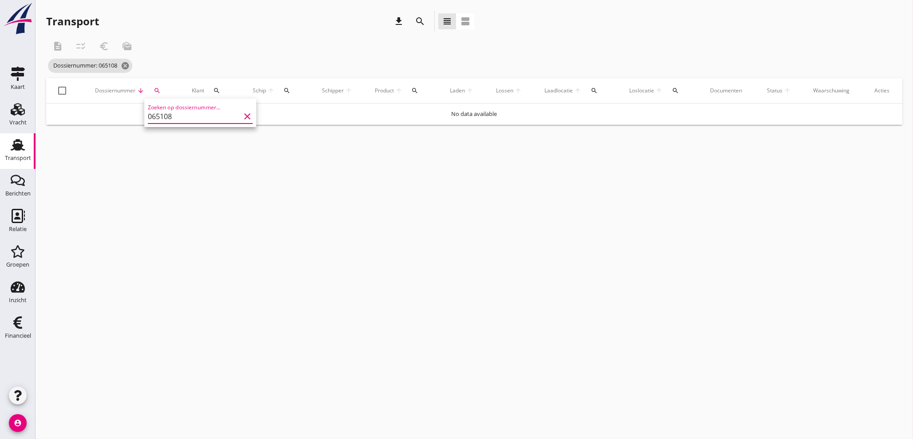
type input "065108"
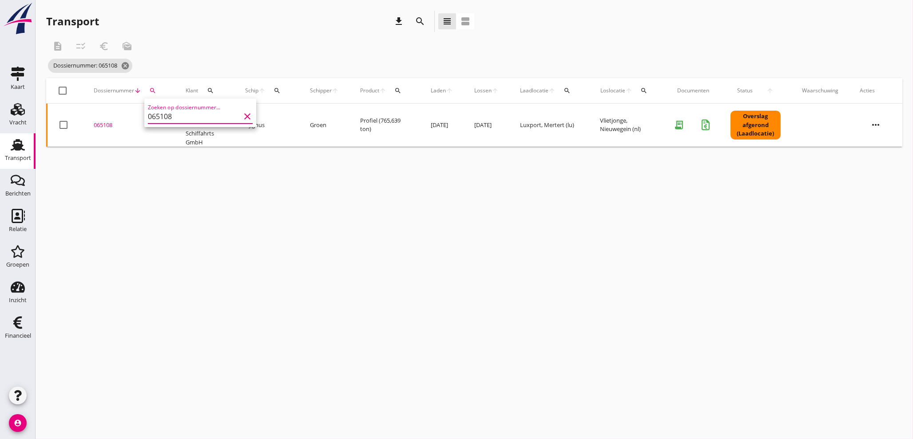
click at [110, 126] on div "065108" at bounding box center [129, 125] width 71 height 9
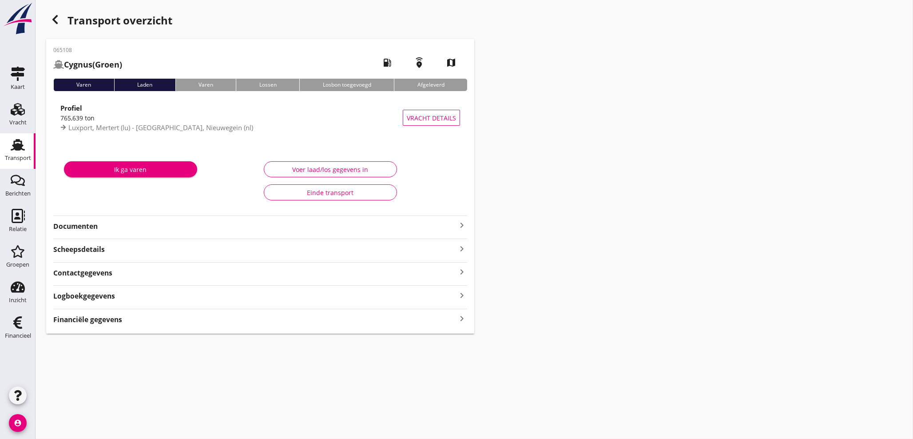
click at [460, 319] on icon "keyboard_arrow_right" at bounding box center [462, 319] width 11 height 12
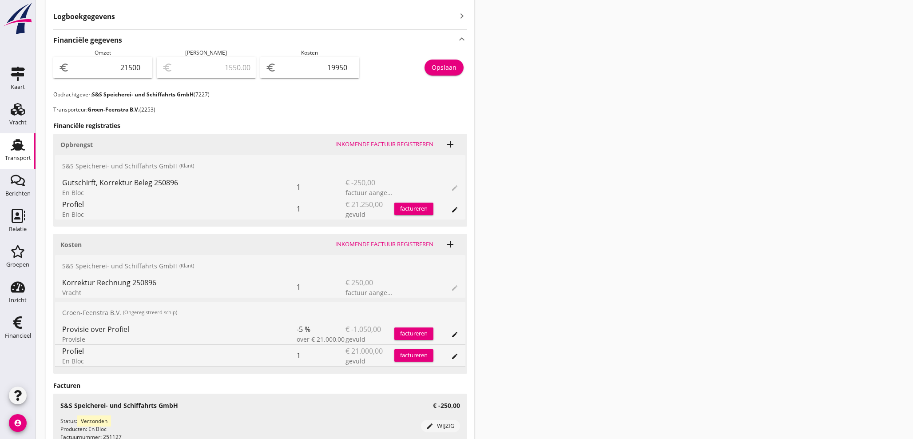
scroll to position [259, 0]
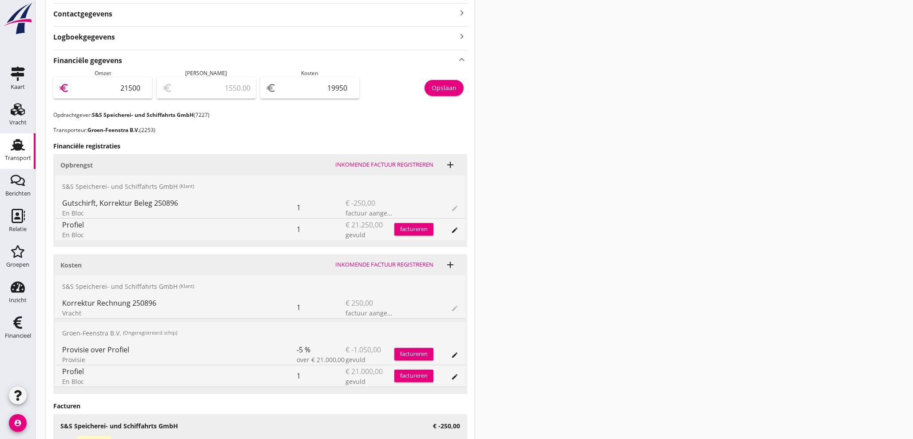
drag, startPoint x: 113, startPoint y: 83, endPoint x: 318, endPoint y: 93, distance: 205.1
click at [318, 93] on div "Omzet euro 21500 Marge euro 1550.00 Kosten euro 19950 [GEOGRAPHIC_DATA]" at bounding box center [260, 90] width 414 height 42
type input "2"
type input "-19948.00"
type input "21"
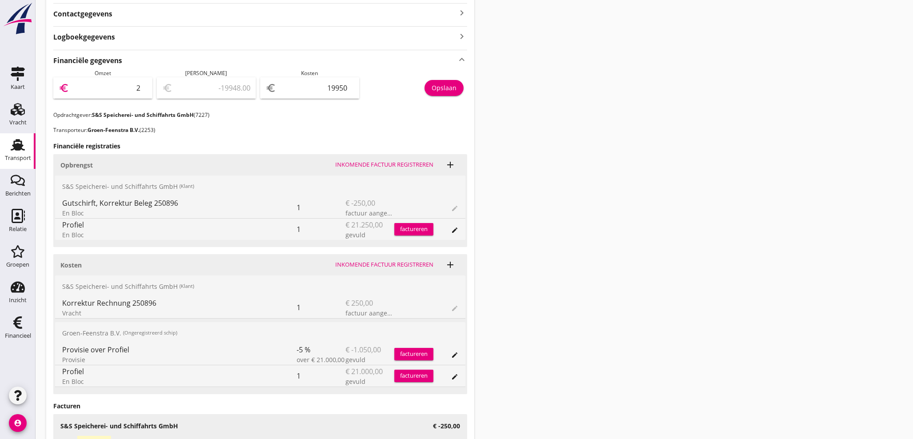
type input "-19929.00"
type input "212"
type input "-19738.00"
type input "2125"
type input "-17825.00"
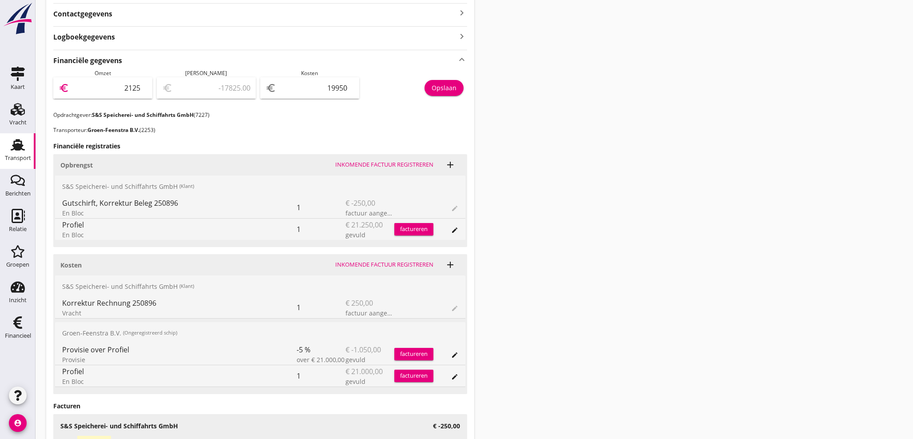
type input "21250"
type input "1300.00"
type input "21250"
click at [456, 85] on button "Opslaan" at bounding box center [444, 88] width 39 height 16
click at [23, 427] on icon "account_circle" at bounding box center [18, 423] width 18 height 18
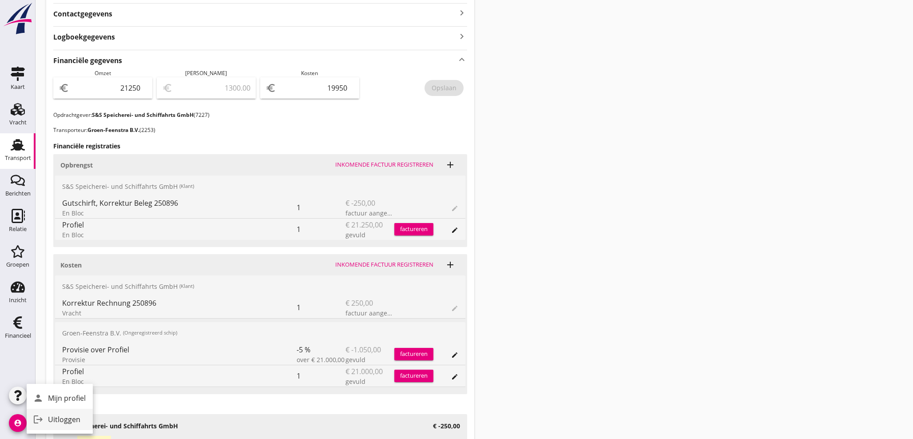
click at [62, 422] on div "Uitloggen" at bounding box center [67, 419] width 38 height 11
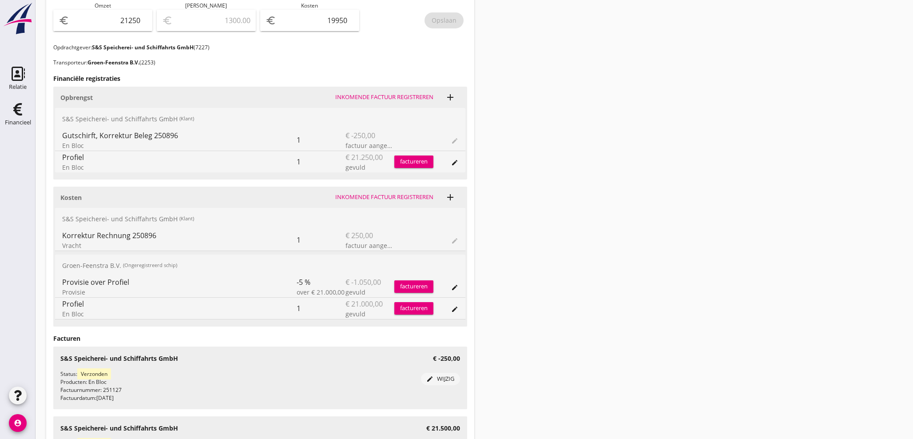
scroll to position [191, 0]
